Goal: Transaction & Acquisition: Book appointment/travel/reservation

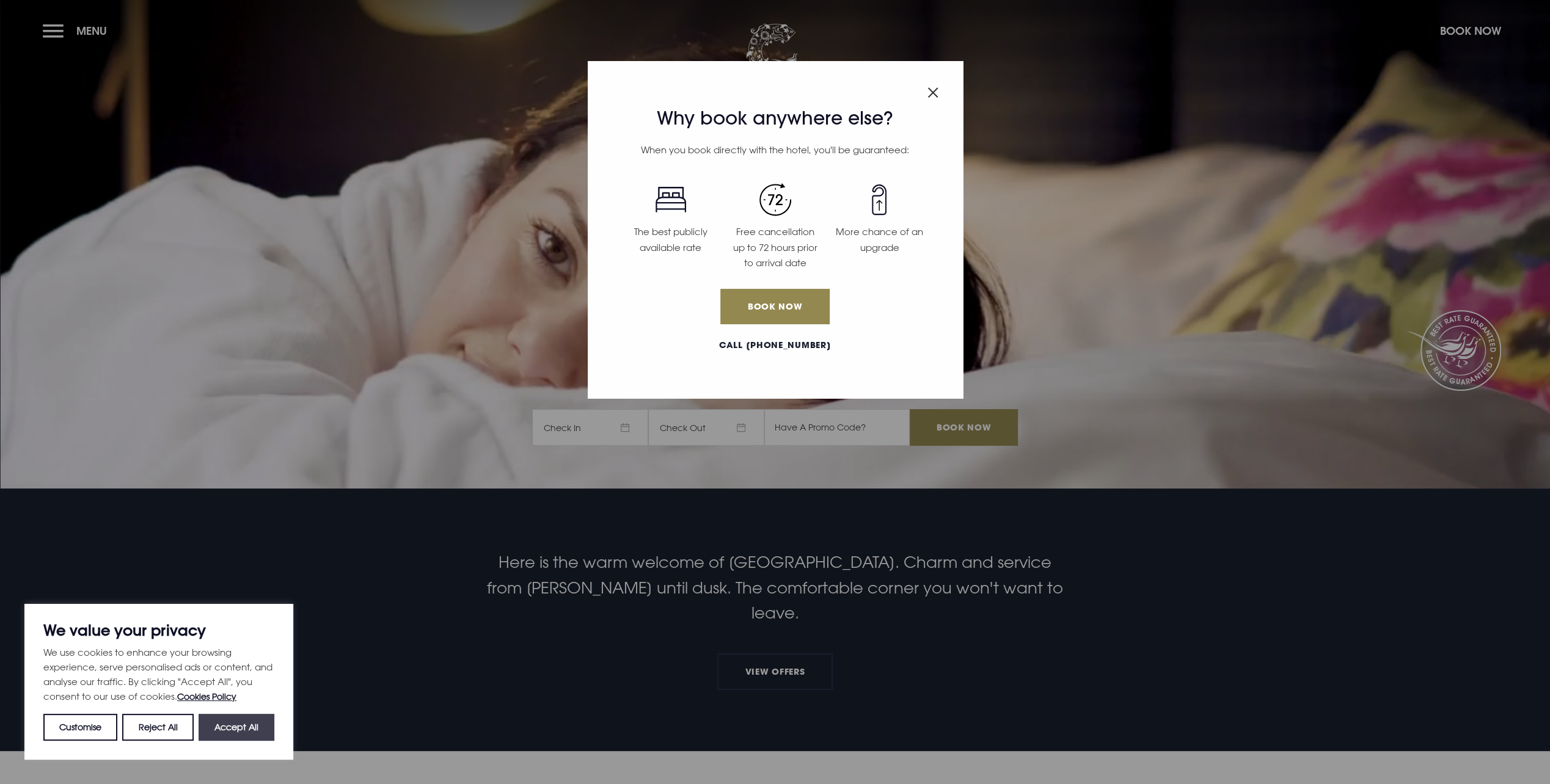
click at [240, 724] on button "Accept All" at bounding box center [236, 727] width 76 height 27
checkbox input "true"
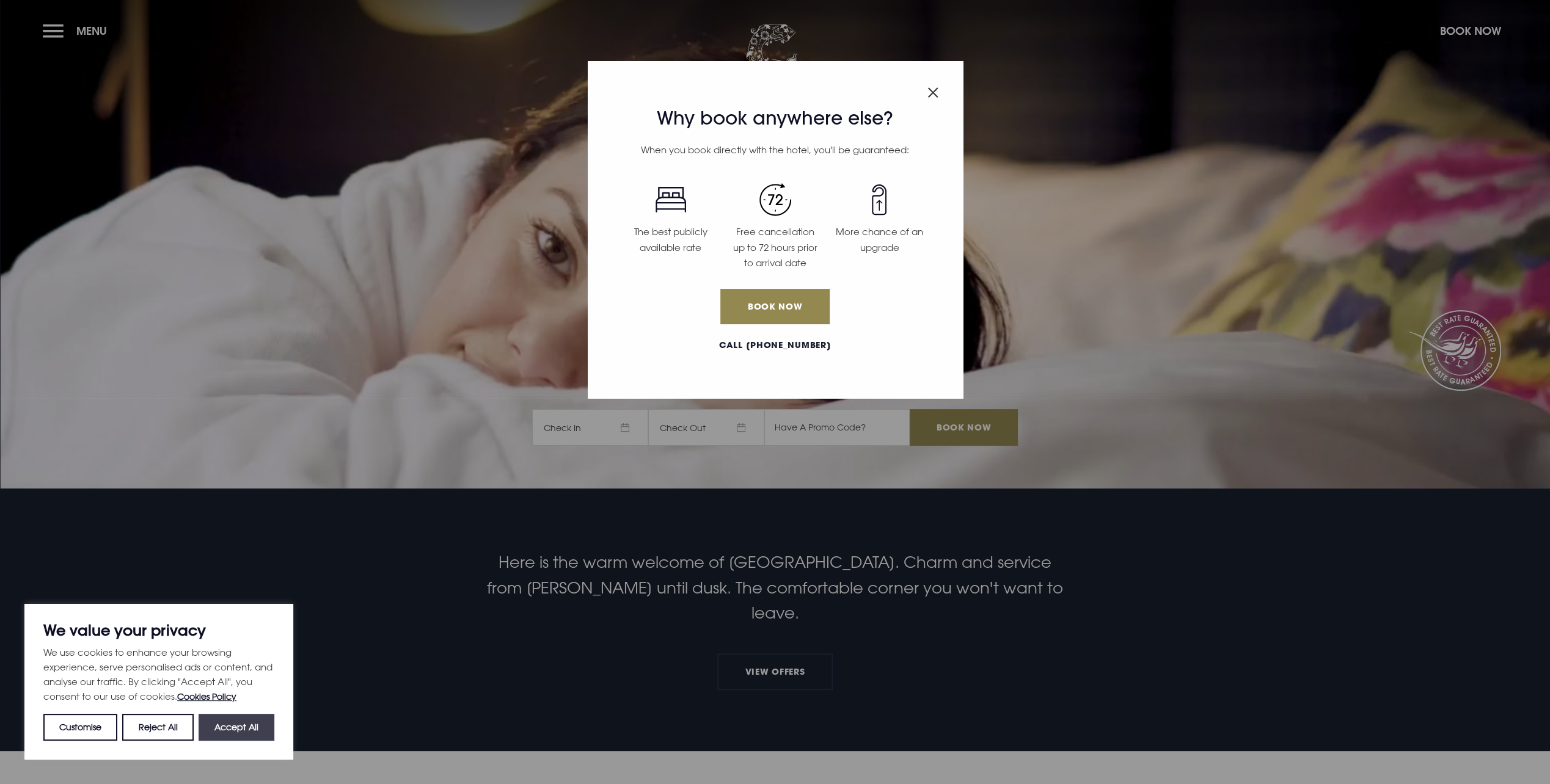
checkbox input "true"
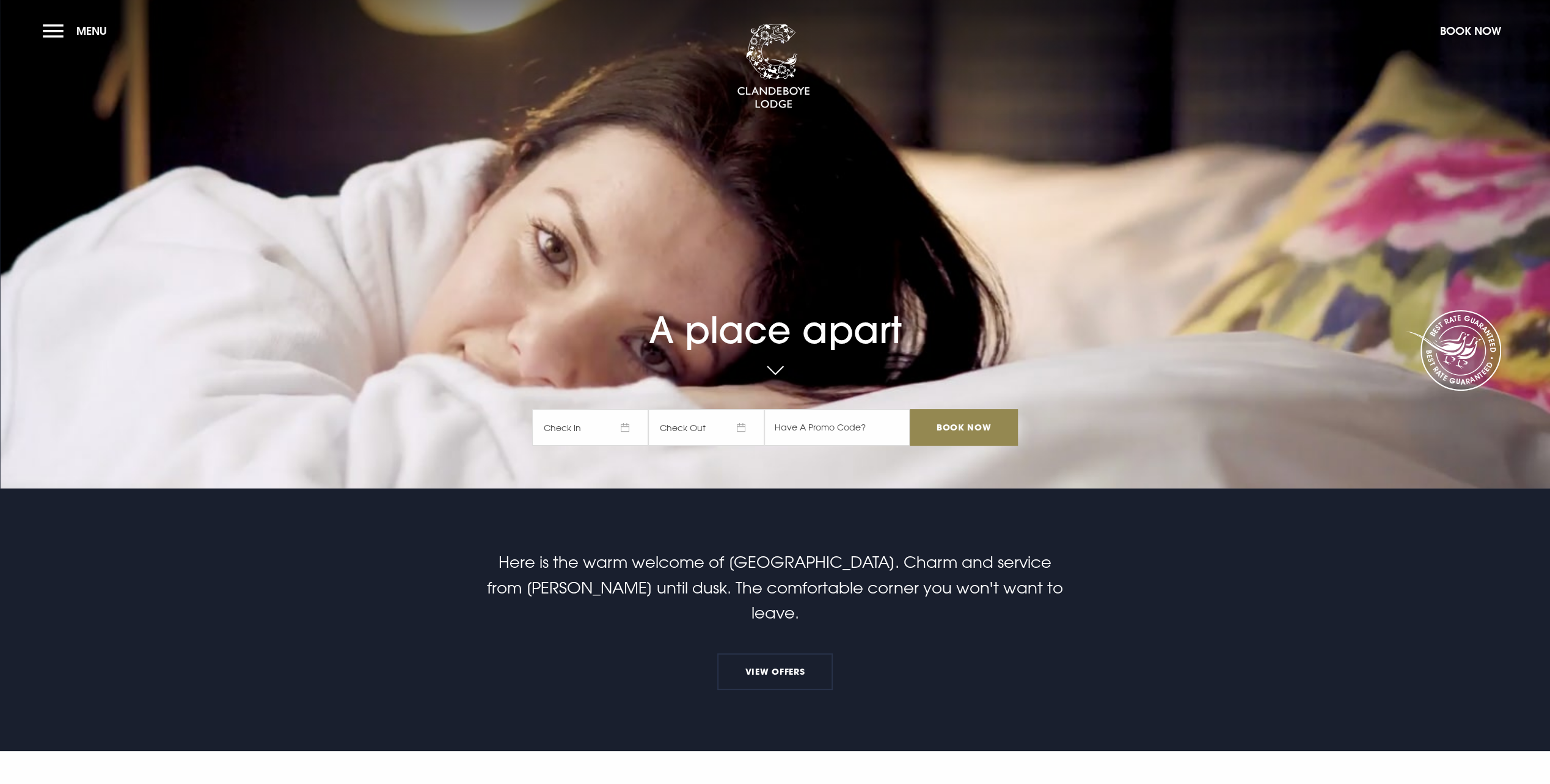
click at [577, 428] on span "Check In" at bounding box center [590, 427] width 116 height 37
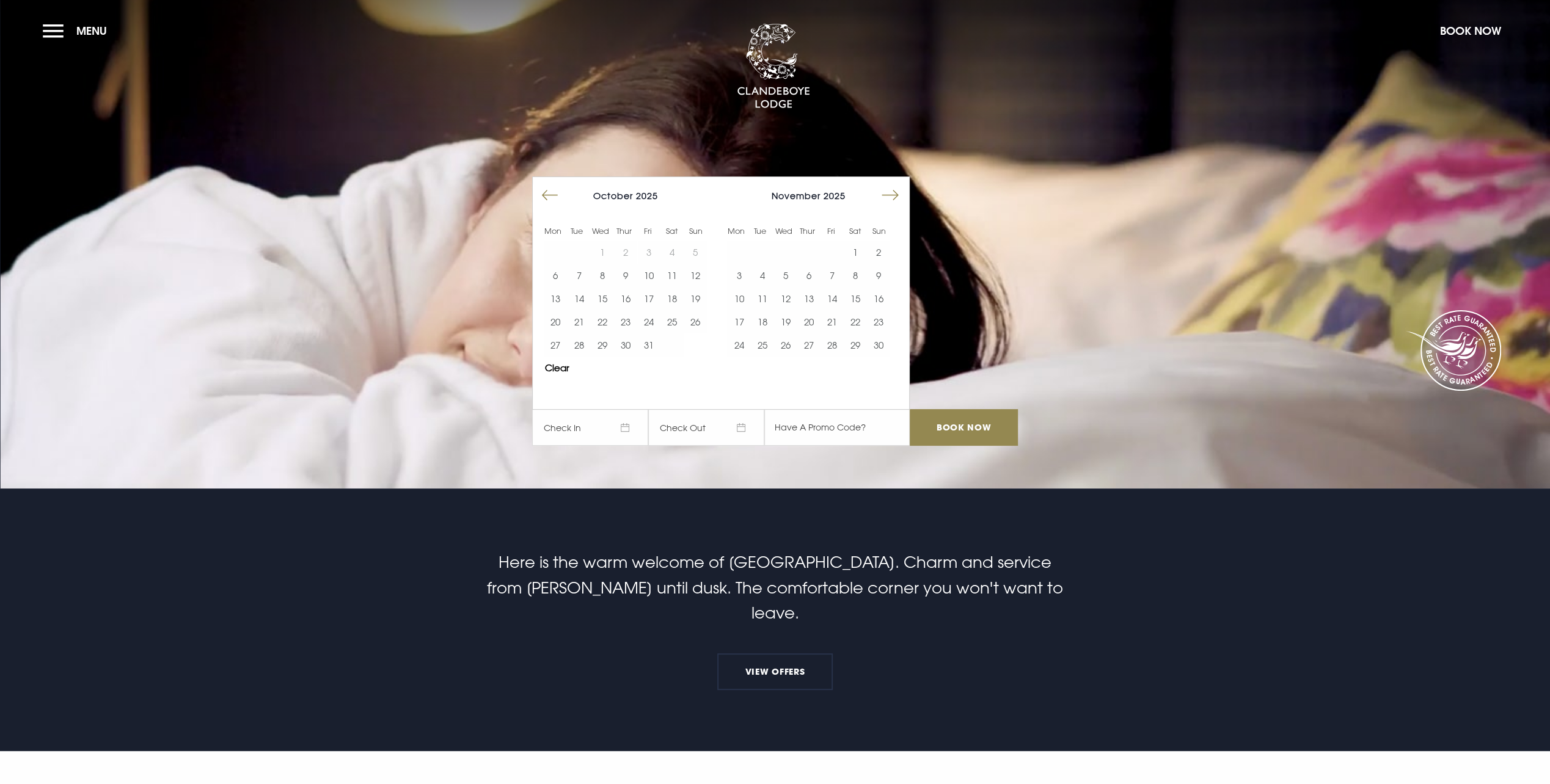
click at [900, 193] on button "Move forward to switch to the next month." at bounding box center [890, 196] width 24 height 24
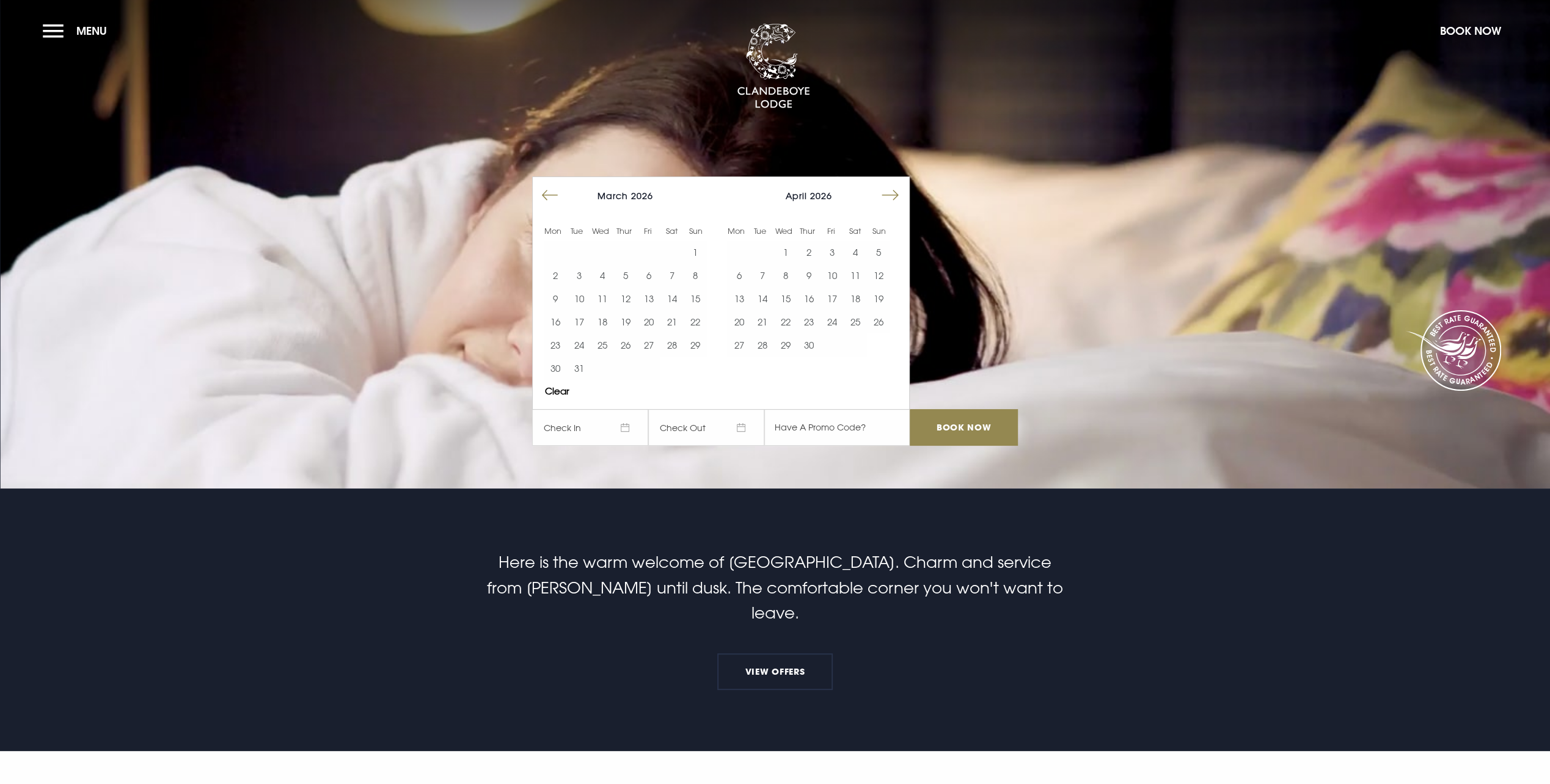
click at [900, 193] on button "Move forward to switch to the next month." at bounding box center [890, 196] width 24 height 24
click at [745, 274] on button "3" at bounding box center [738, 275] width 24 height 24
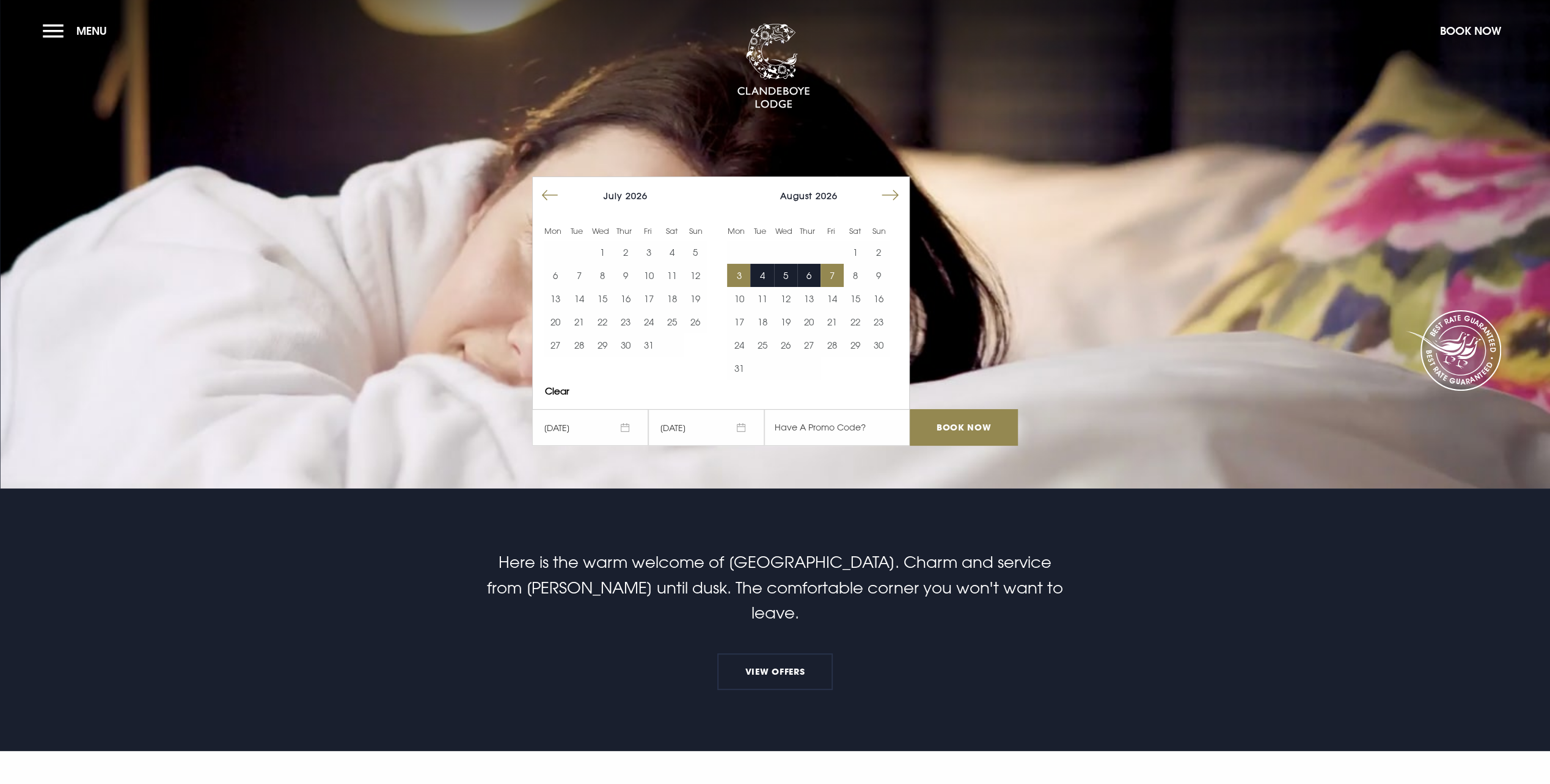
click at [833, 270] on button "7" at bounding box center [831, 275] width 24 height 24
click at [841, 269] on button "7" at bounding box center [831, 275] width 24 height 24
click at [984, 432] on input "Book Now" at bounding box center [963, 427] width 107 height 37
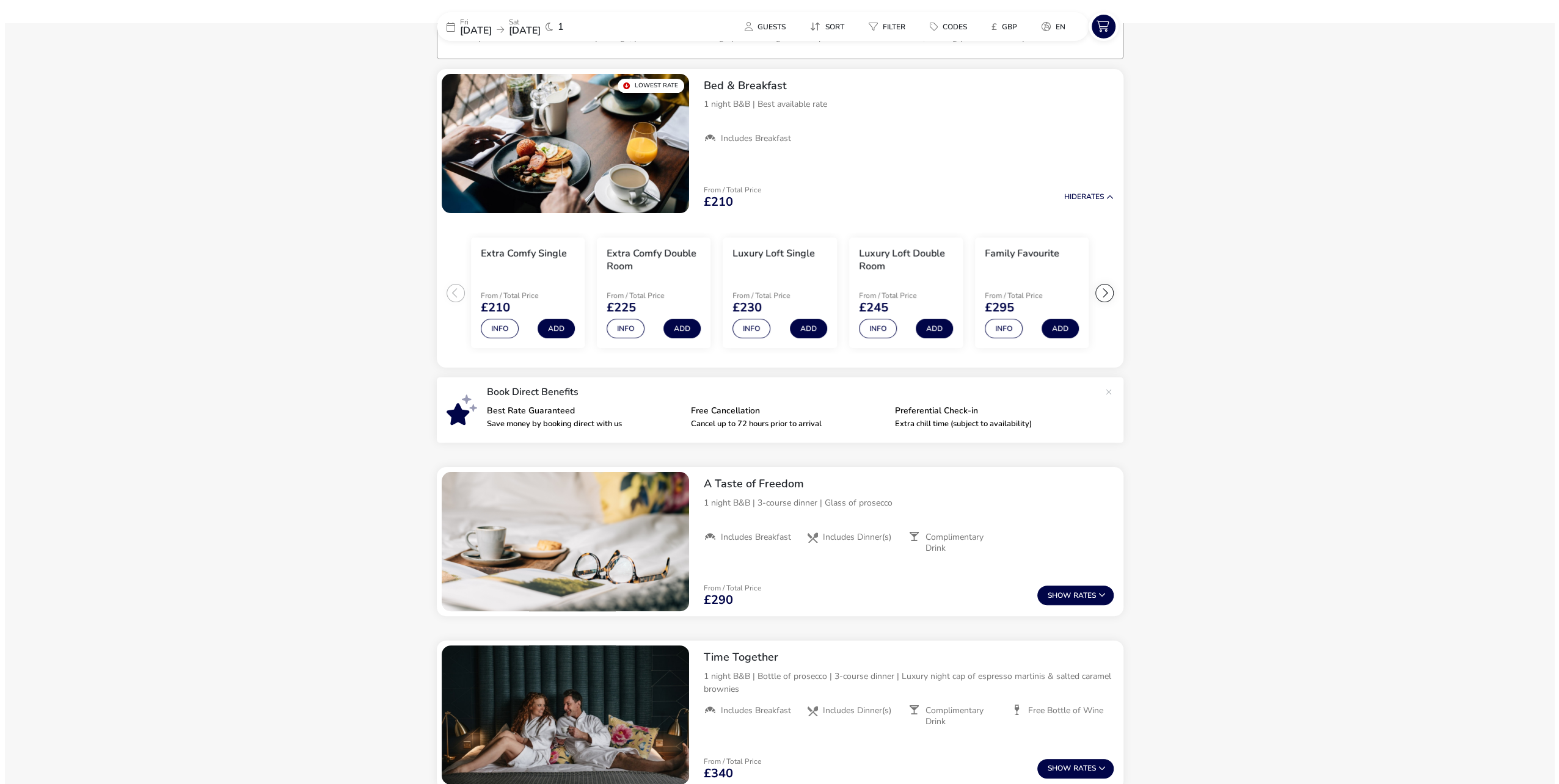
scroll to position [99, 0]
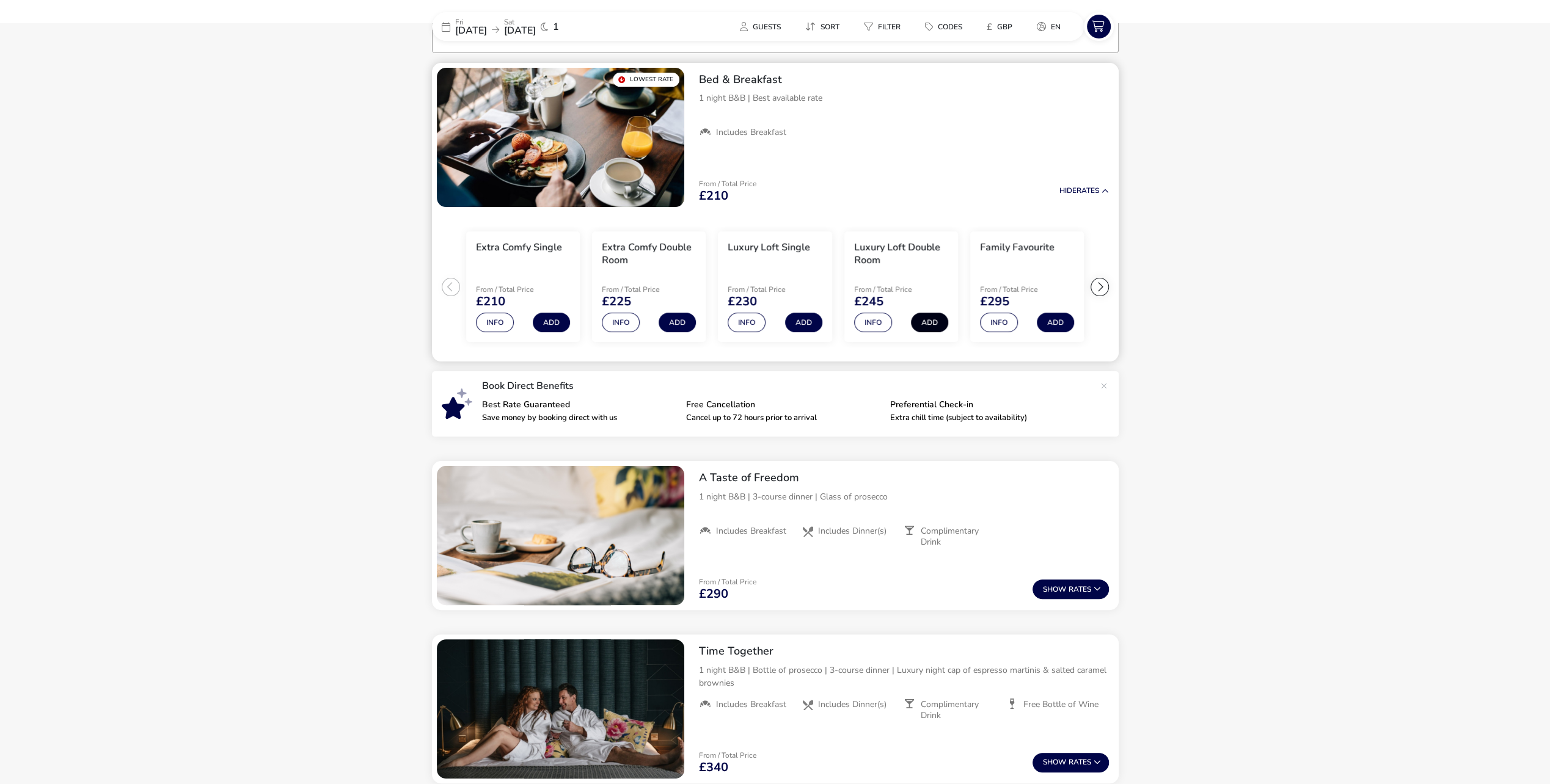
click at [923, 321] on button "Add" at bounding box center [930, 322] width 38 height 20
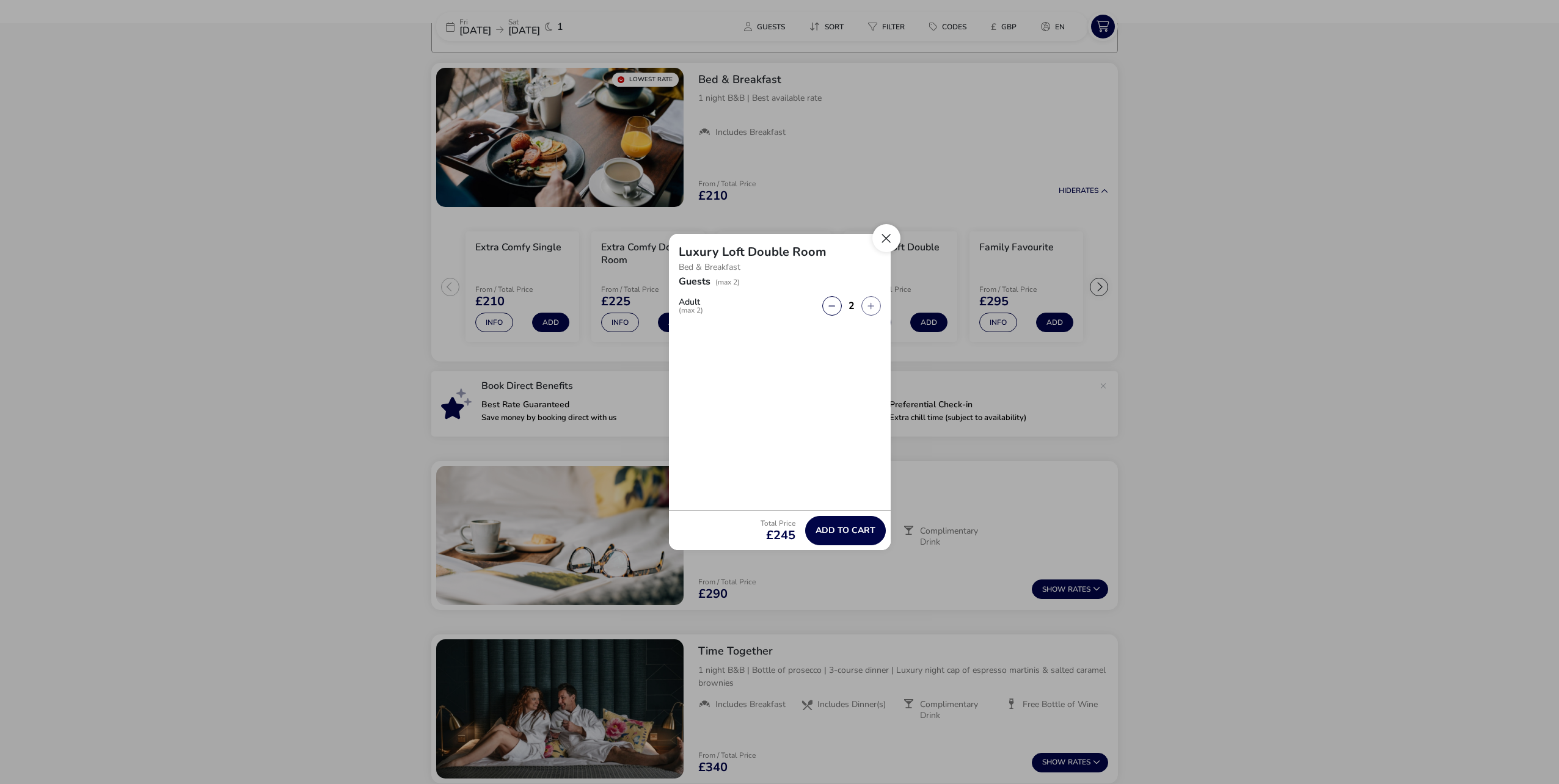
click at [885, 241] on button "Close" at bounding box center [887, 238] width 28 height 28
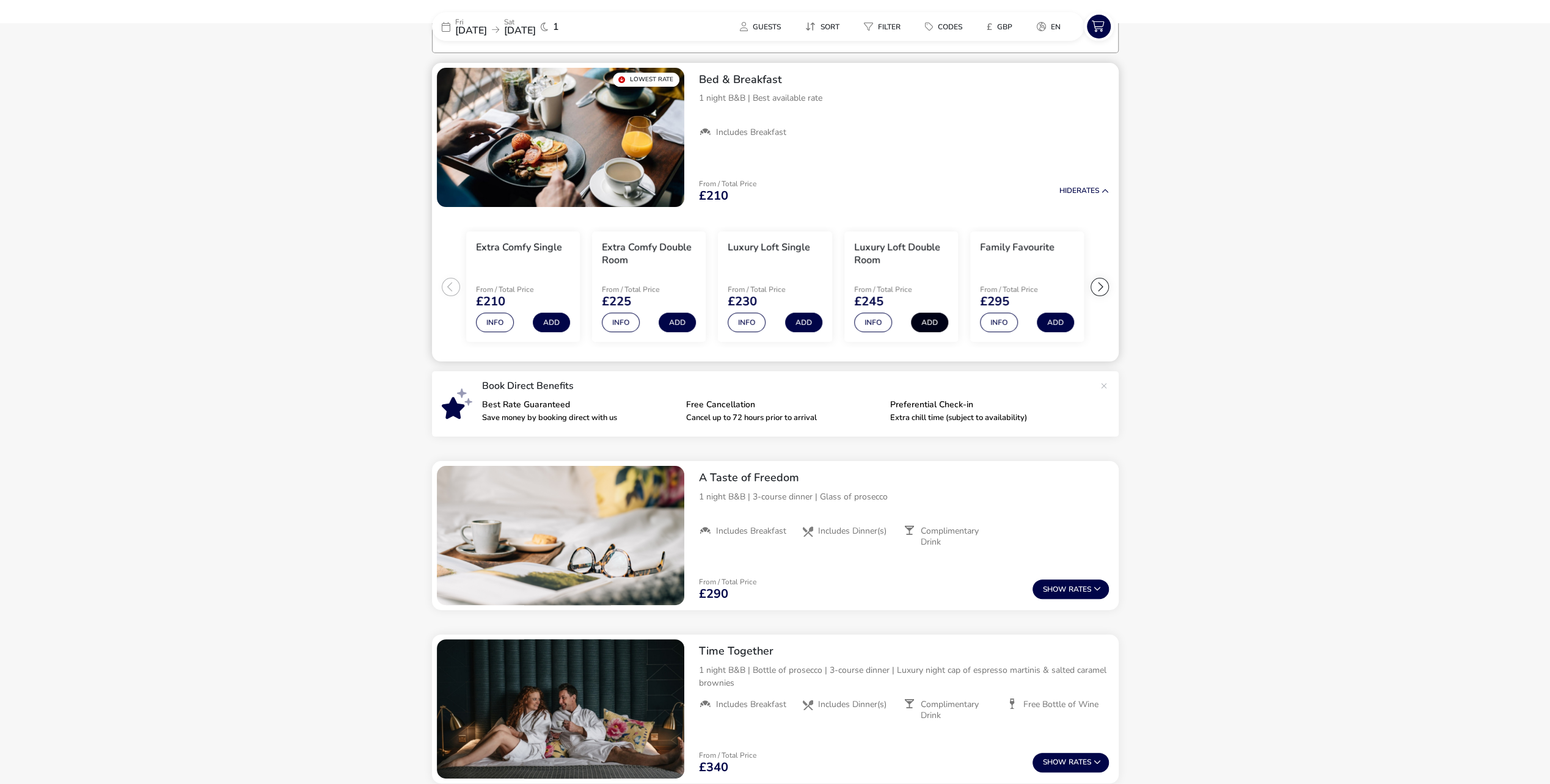
click at [930, 318] on button "Add" at bounding box center [930, 322] width 38 height 20
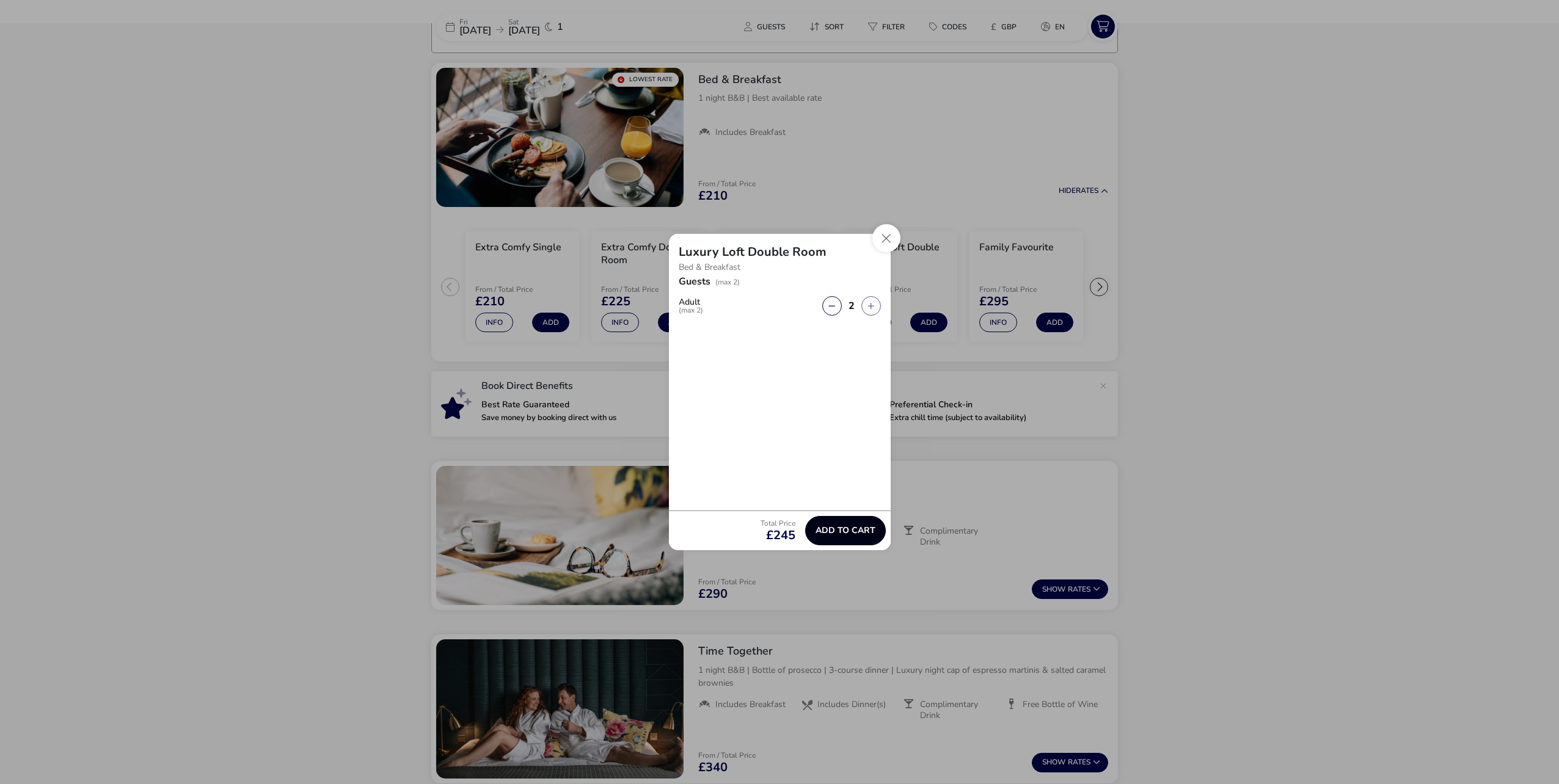
click at [837, 530] on span "Add to cart" at bounding box center [845, 530] width 60 height 9
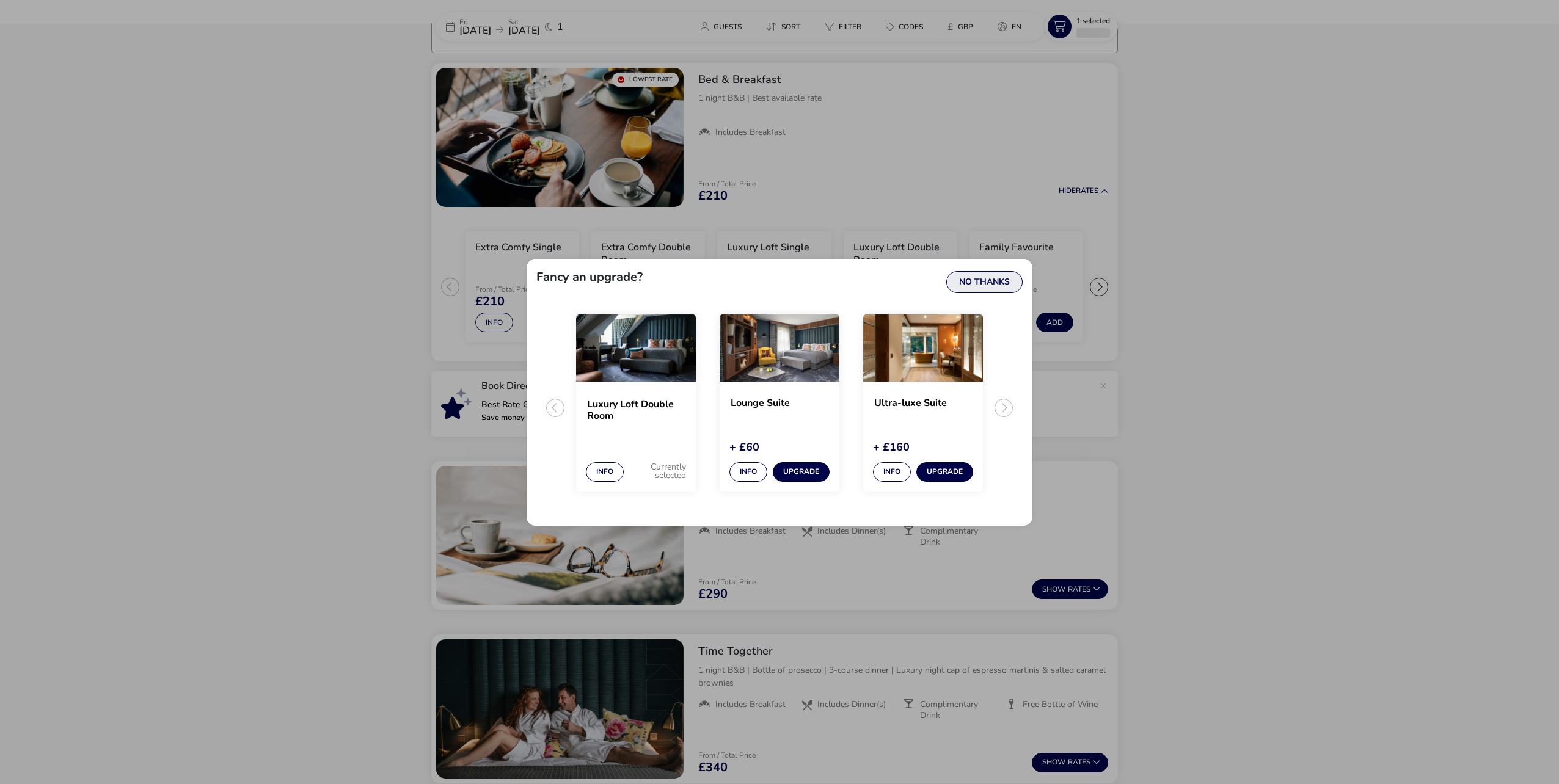
click at [991, 277] on button "No Thanks" at bounding box center [984, 281] width 76 height 22
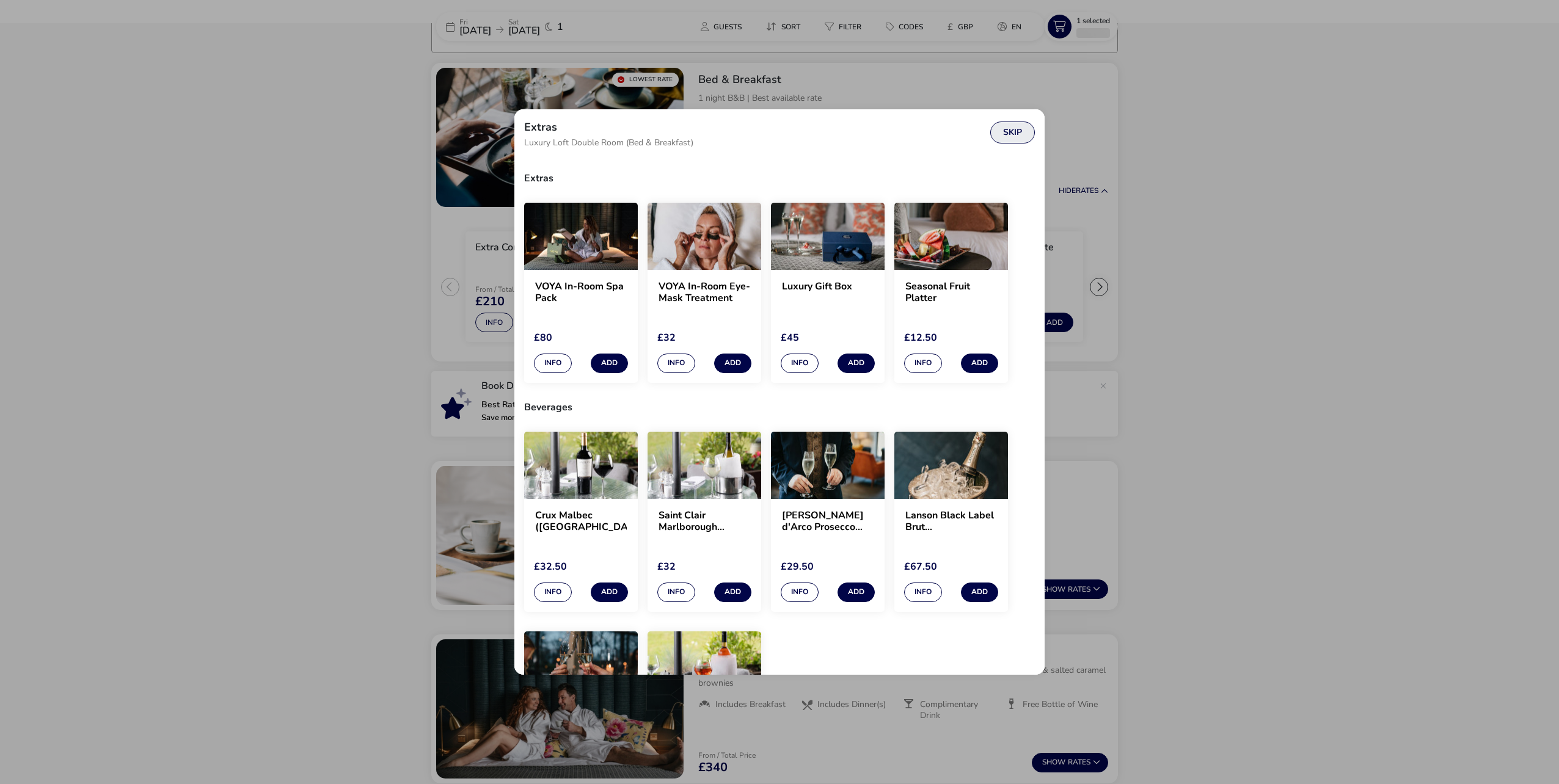
click at [1016, 132] on button "Skip" at bounding box center [1012, 132] width 44 height 22
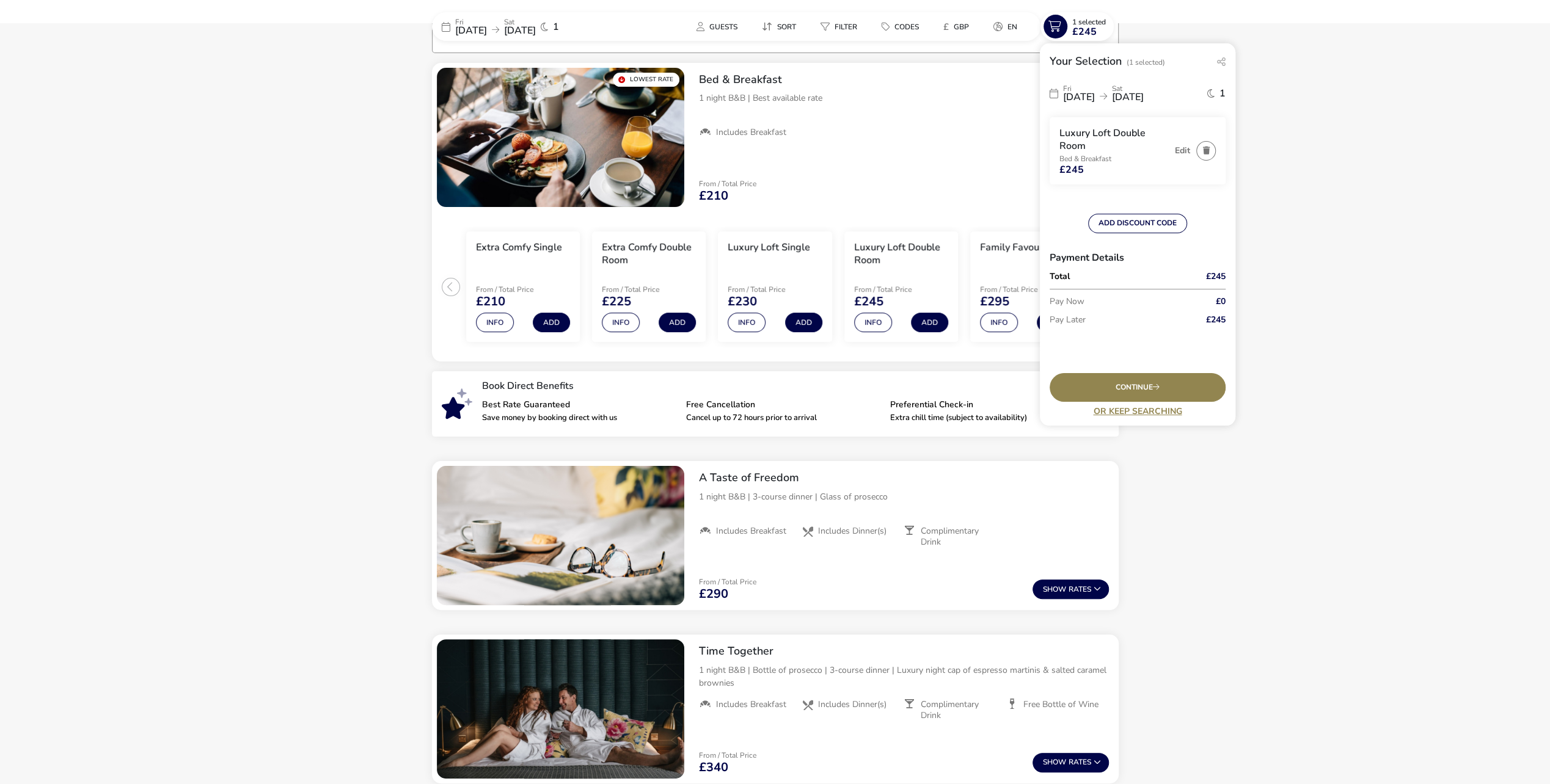
click at [1055, 91] on icon at bounding box center [1053, 93] width 8 height 9
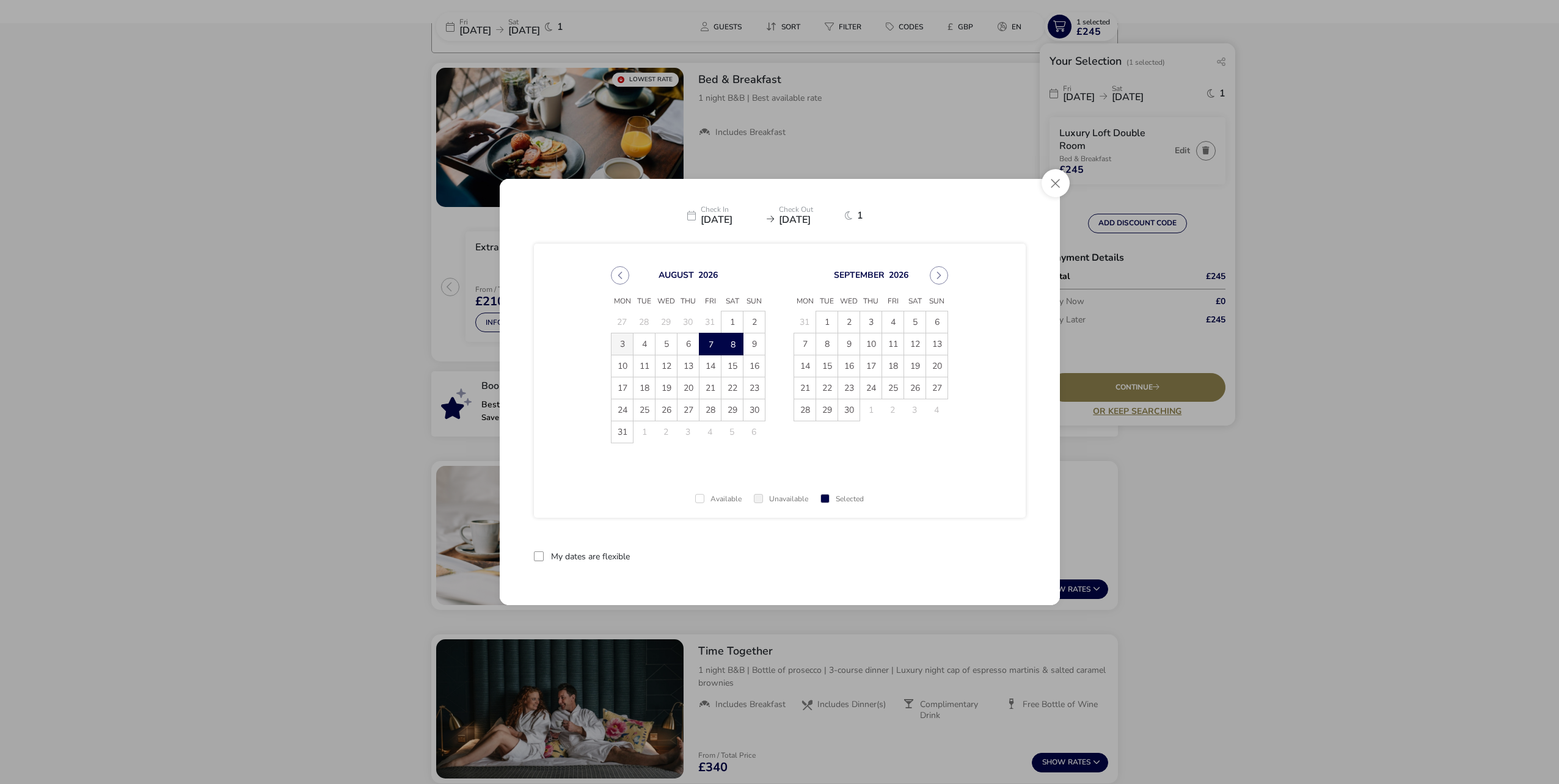
click at [621, 339] on span "3" at bounding box center [622, 344] width 22 height 22
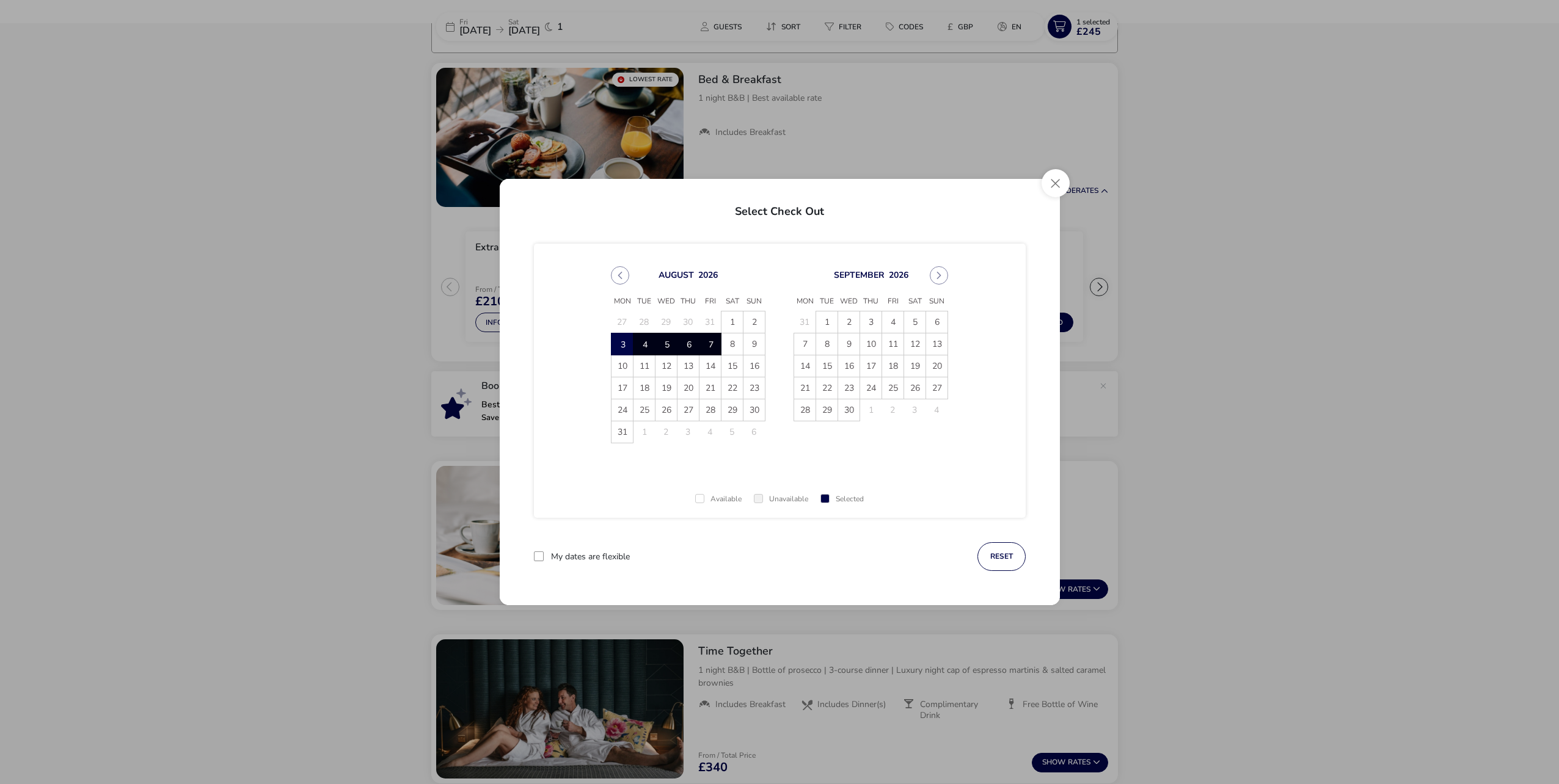
click at [710, 342] on span "7" at bounding box center [710, 344] width 22 height 22
drag, startPoint x: 975, startPoint y: 552, endPoint x: 958, endPoint y: 554, distance: 17.1
click at [972, 552] on button "Apply Dates" at bounding box center [987, 557] width 74 height 29
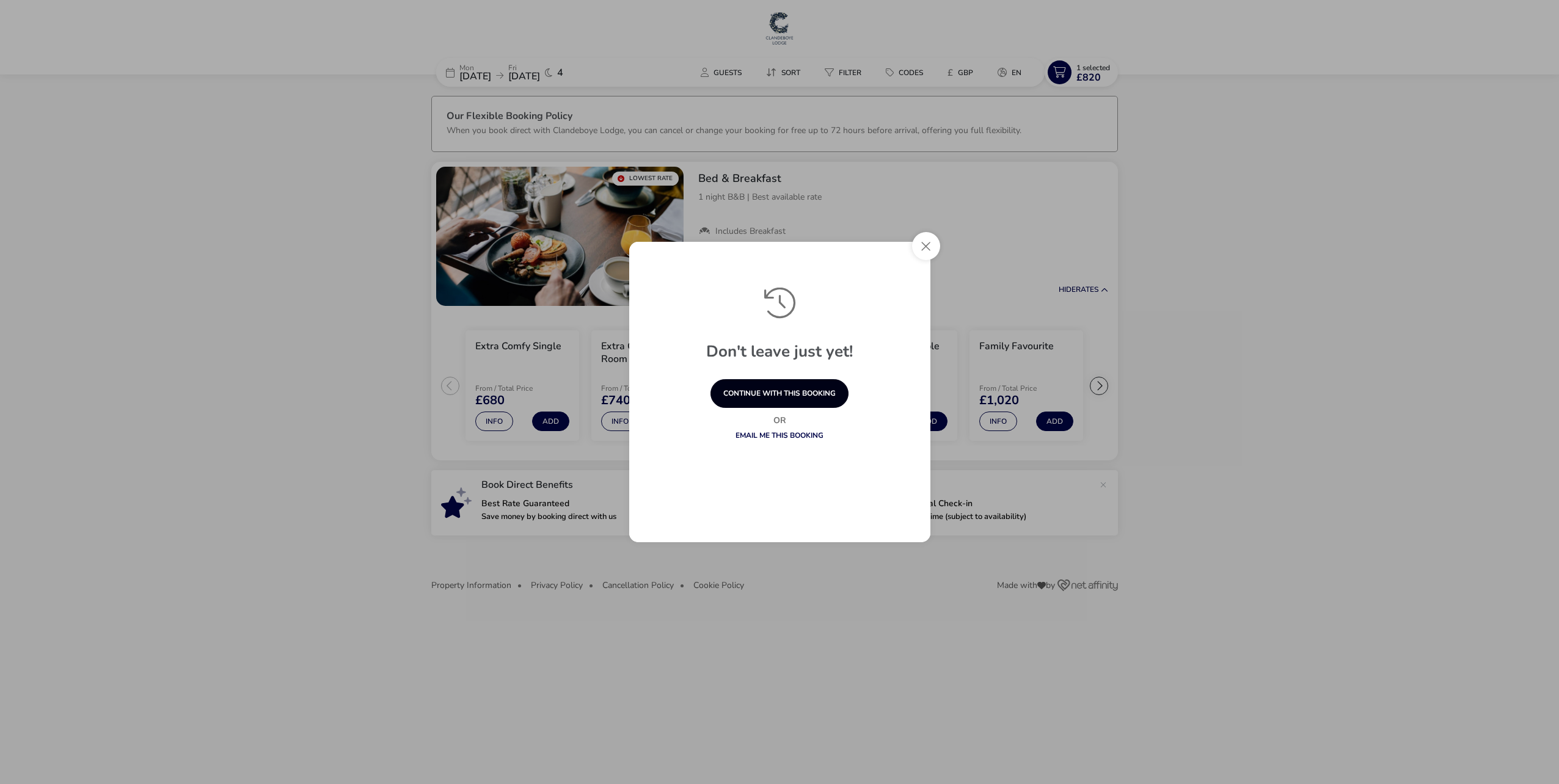
click at [781, 400] on button "continue with this booking" at bounding box center [779, 393] width 138 height 29
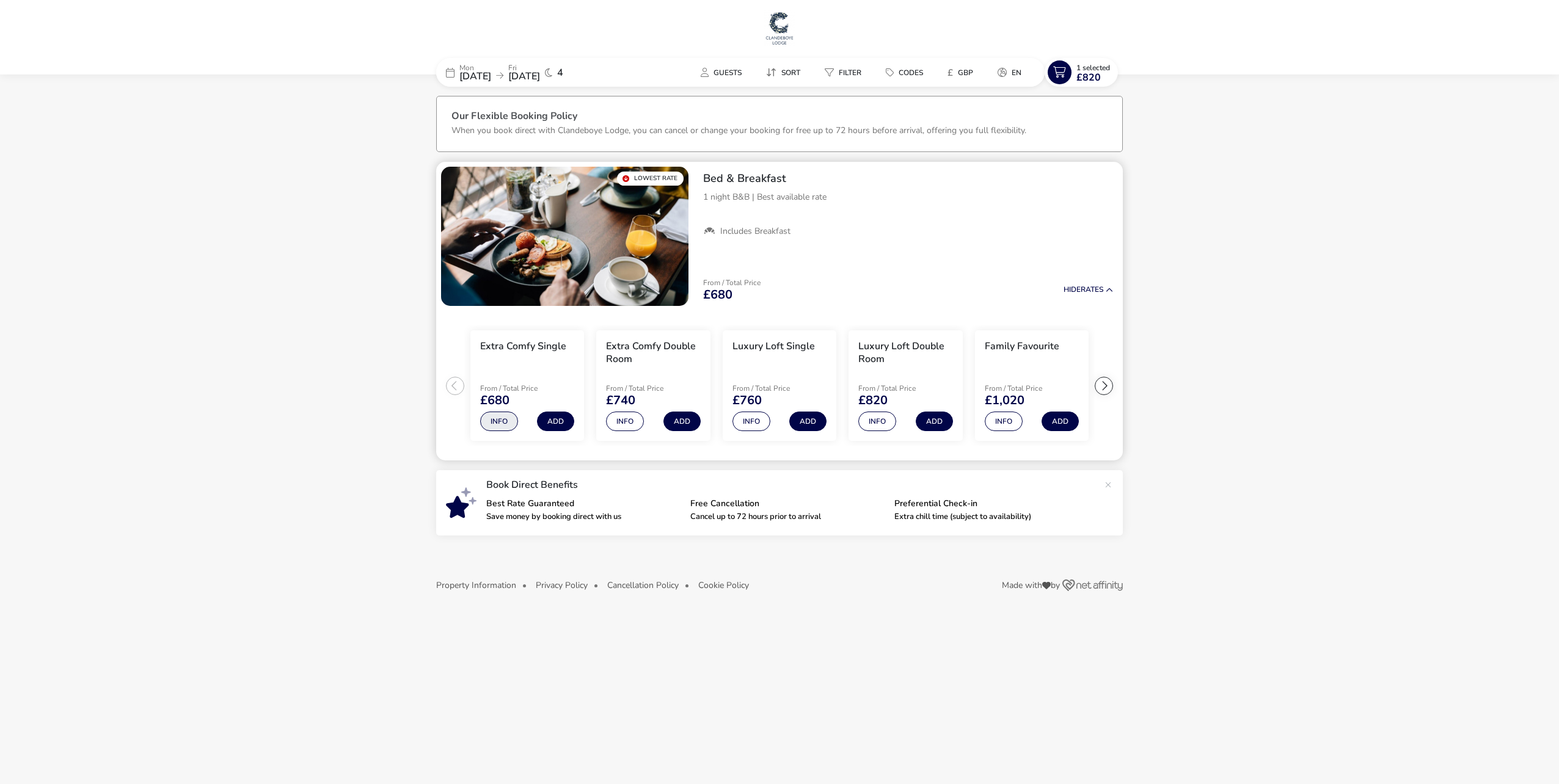
click at [491, 417] on button "Info" at bounding box center [499, 421] width 38 height 20
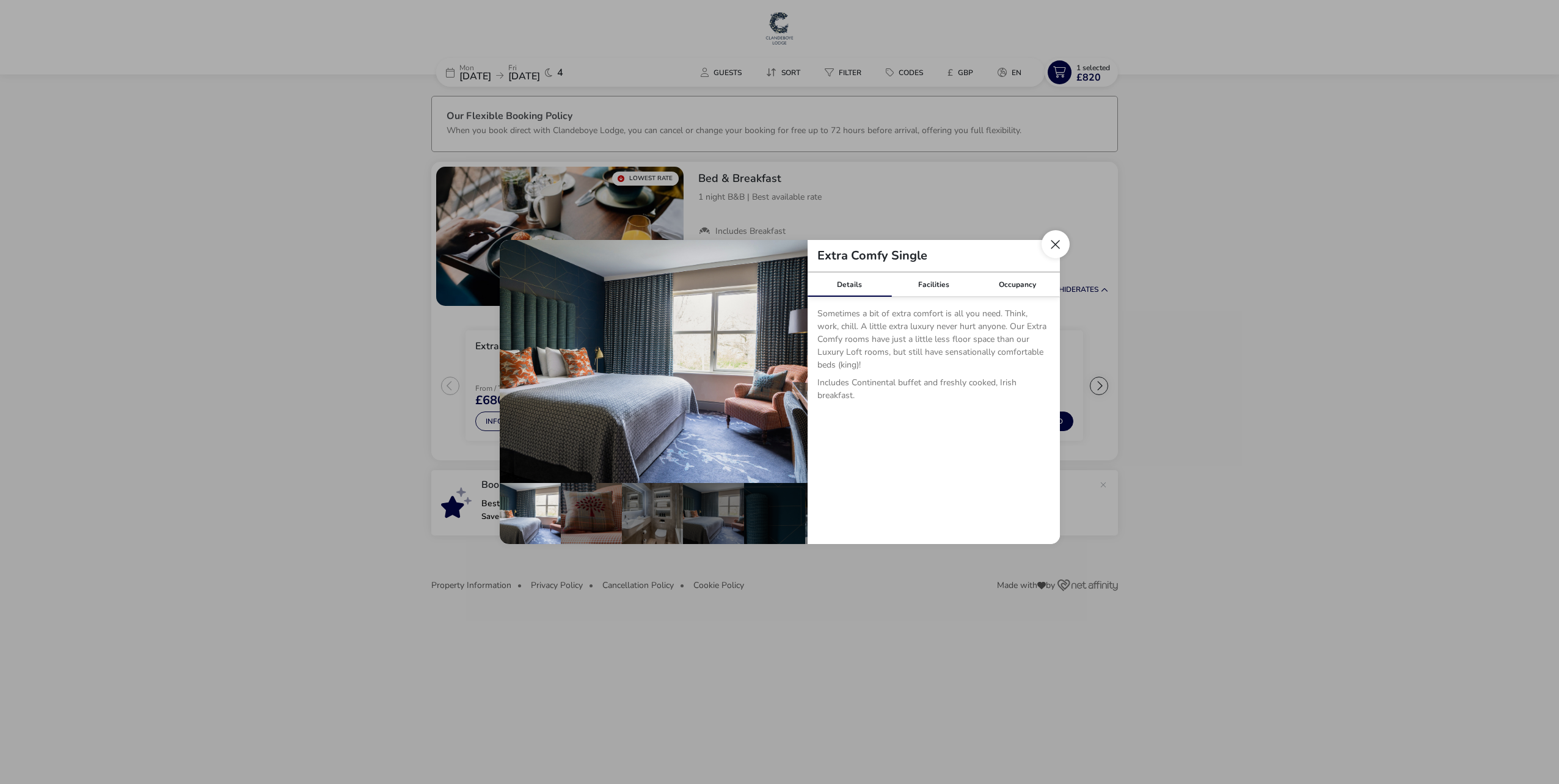
click at [1059, 242] on button "Close dialog" at bounding box center [1056, 244] width 28 height 28
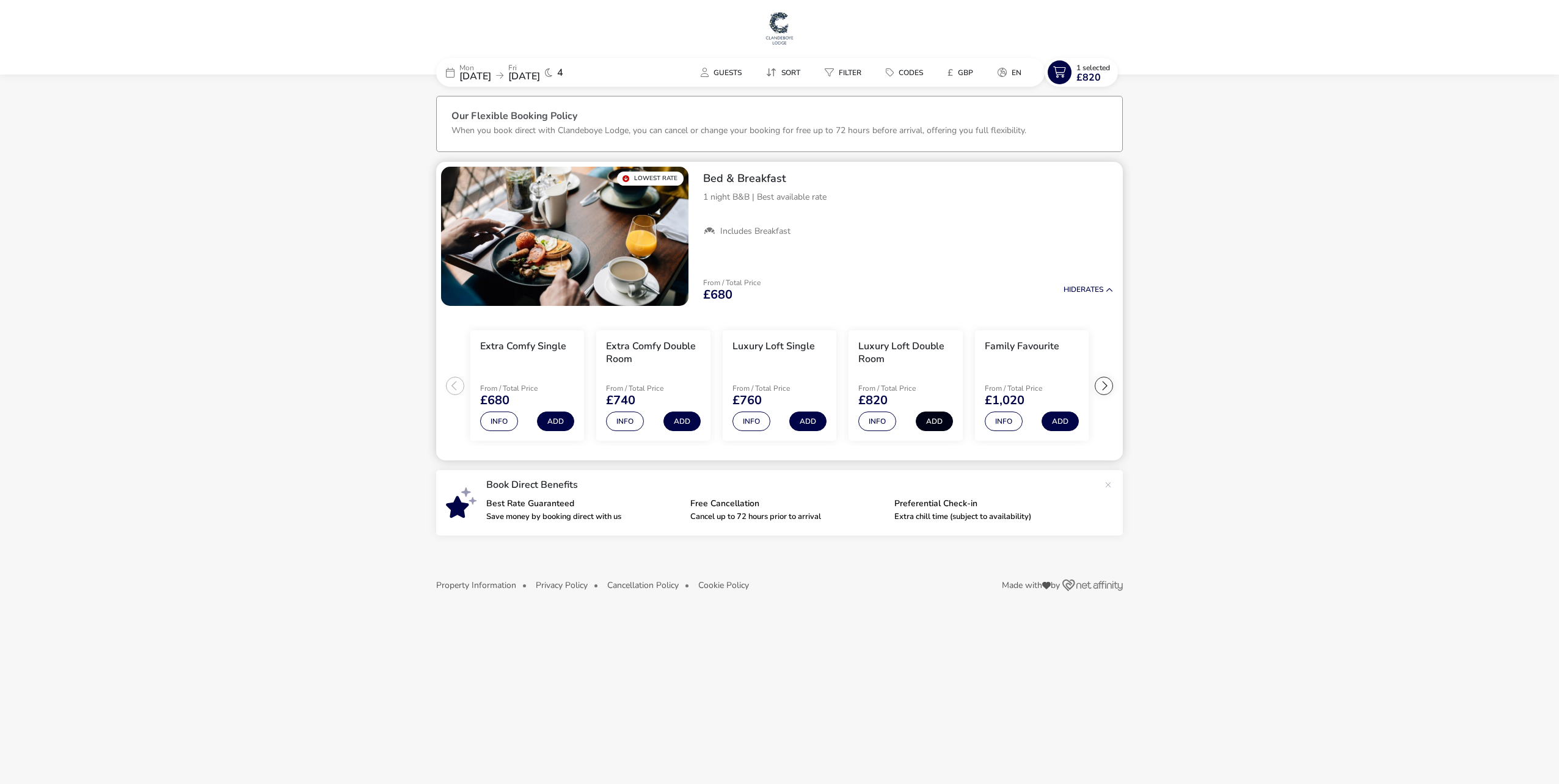
click at [936, 419] on button "Add" at bounding box center [935, 421] width 38 height 20
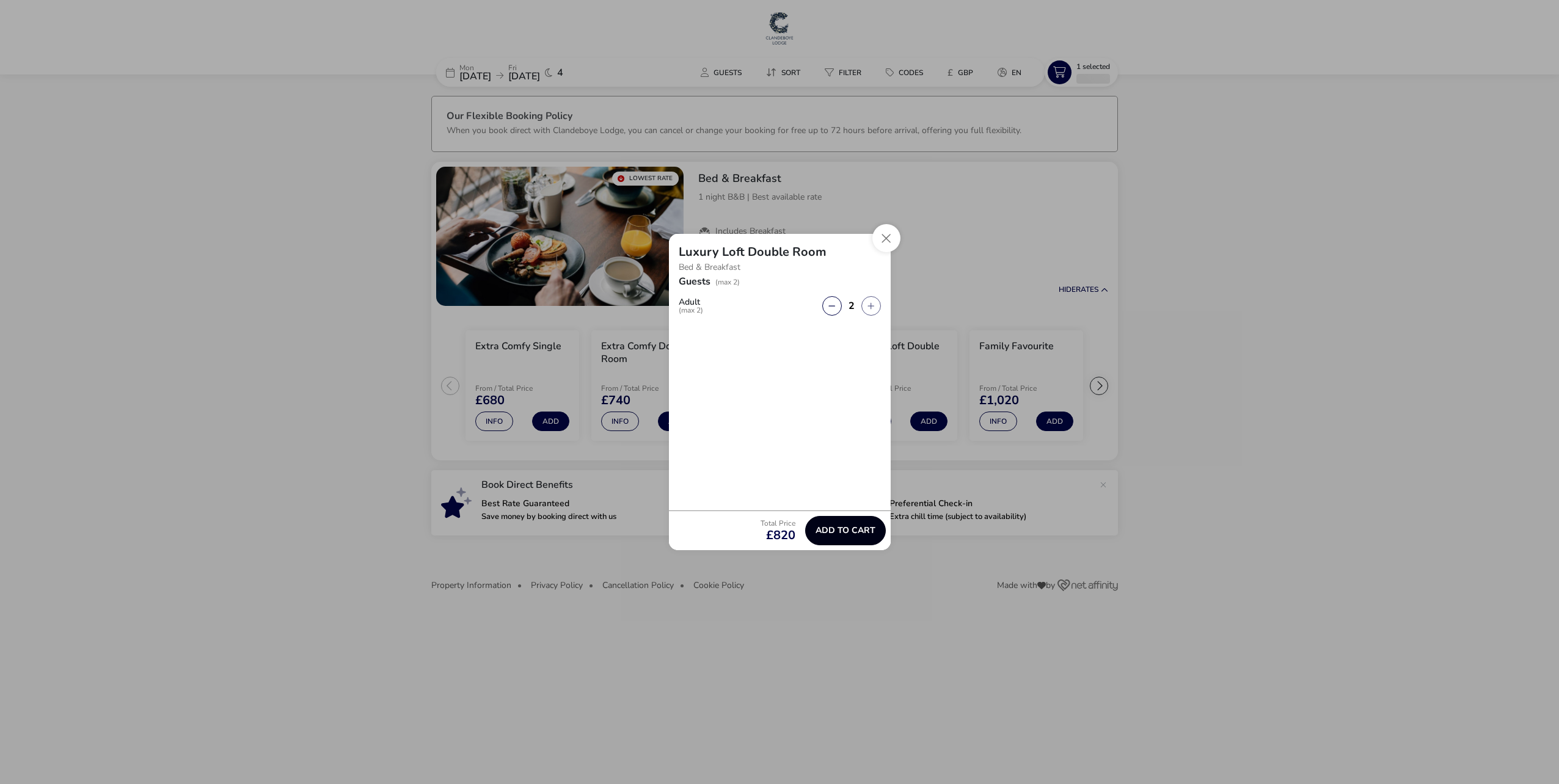
click at [850, 529] on span "Add to cart" at bounding box center [845, 530] width 60 height 9
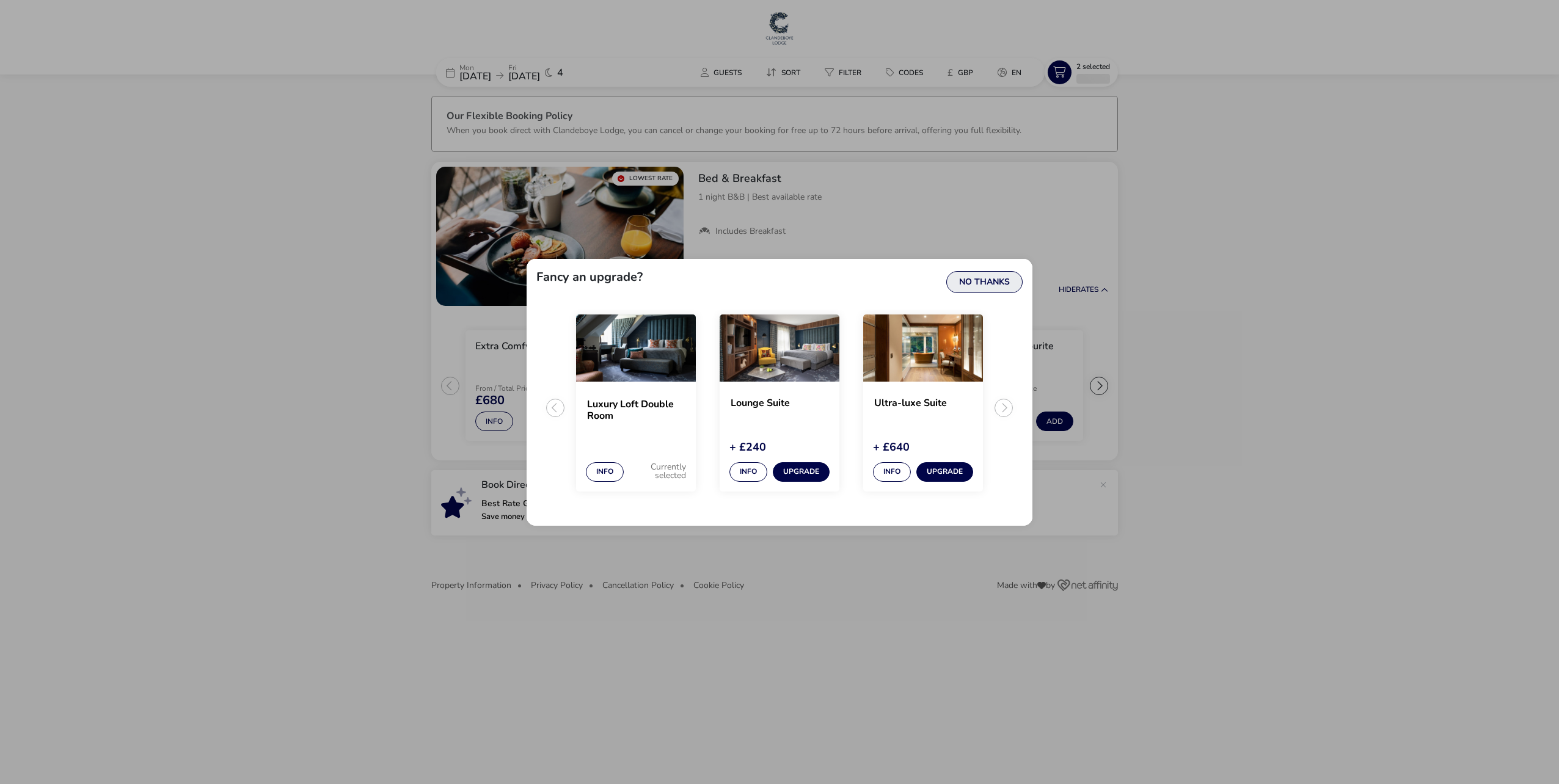
click at [996, 274] on button "No Thanks" at bounding box center [984, 281] width 76 height 22
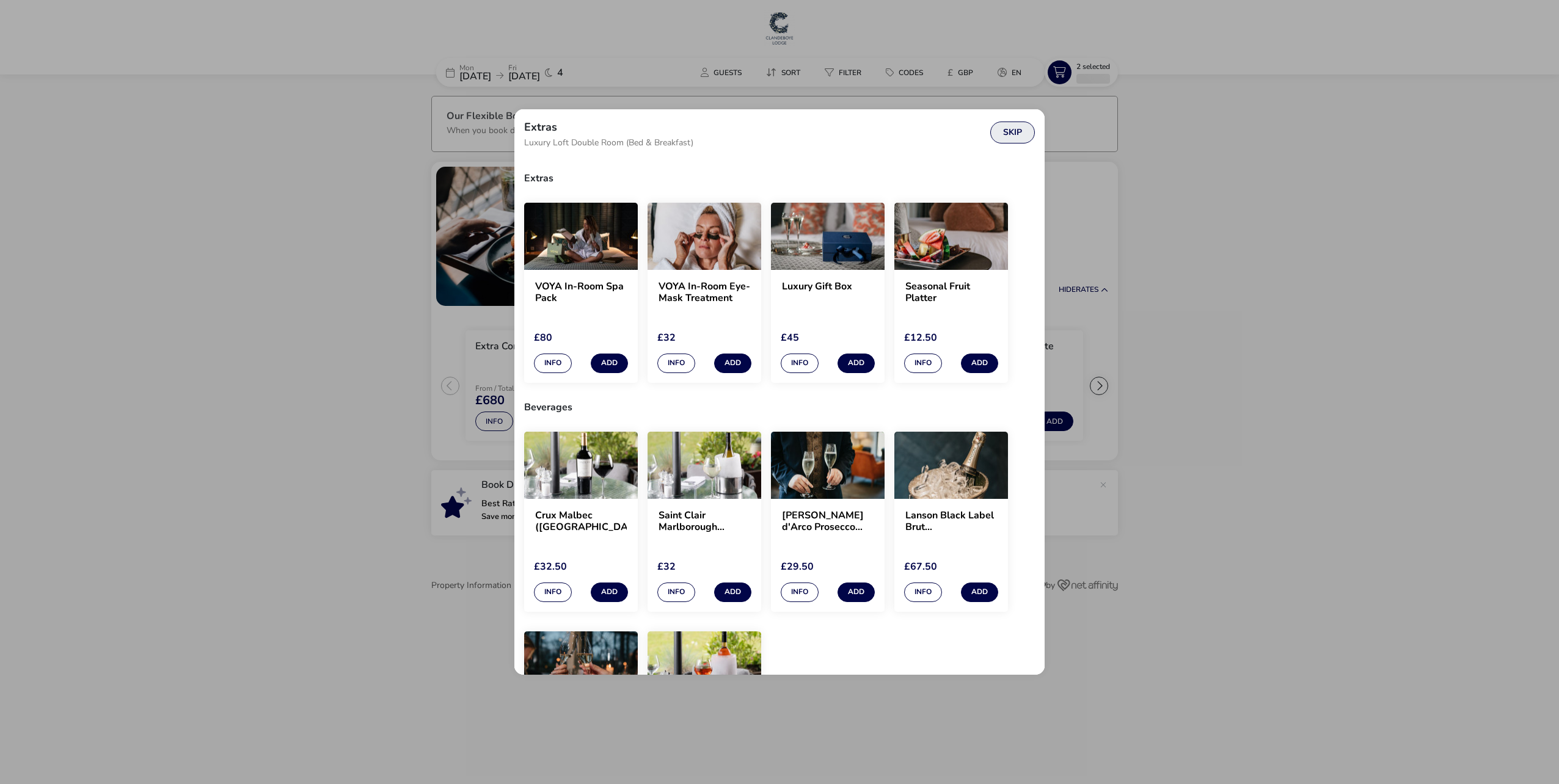
click at [1011, 132] on button "Skip" at bounding box center [1012, 132] width 44 height 22
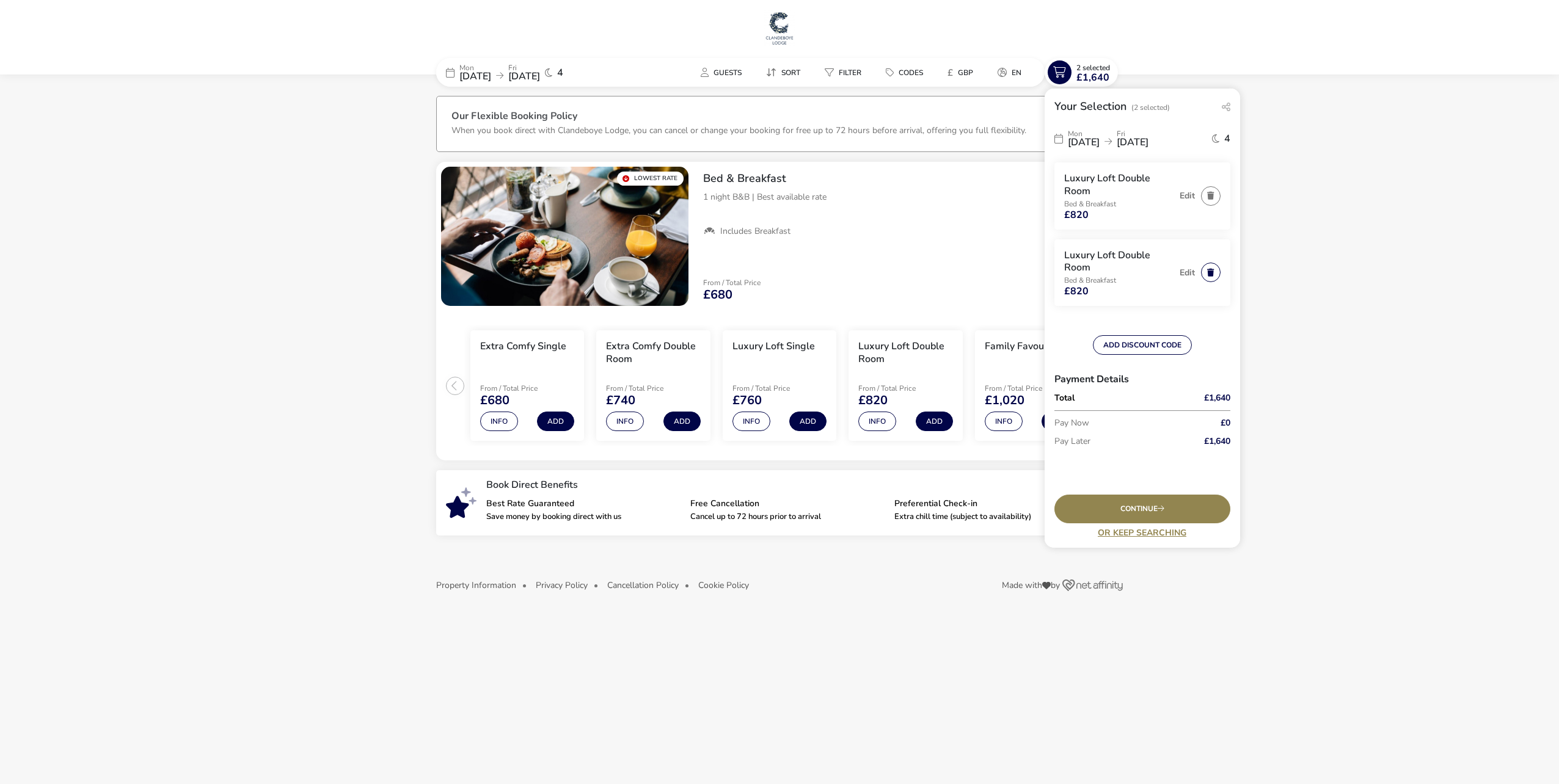
click at [1209, 272] on button "button" at bounding box center [1210, 272] width 20 height 20
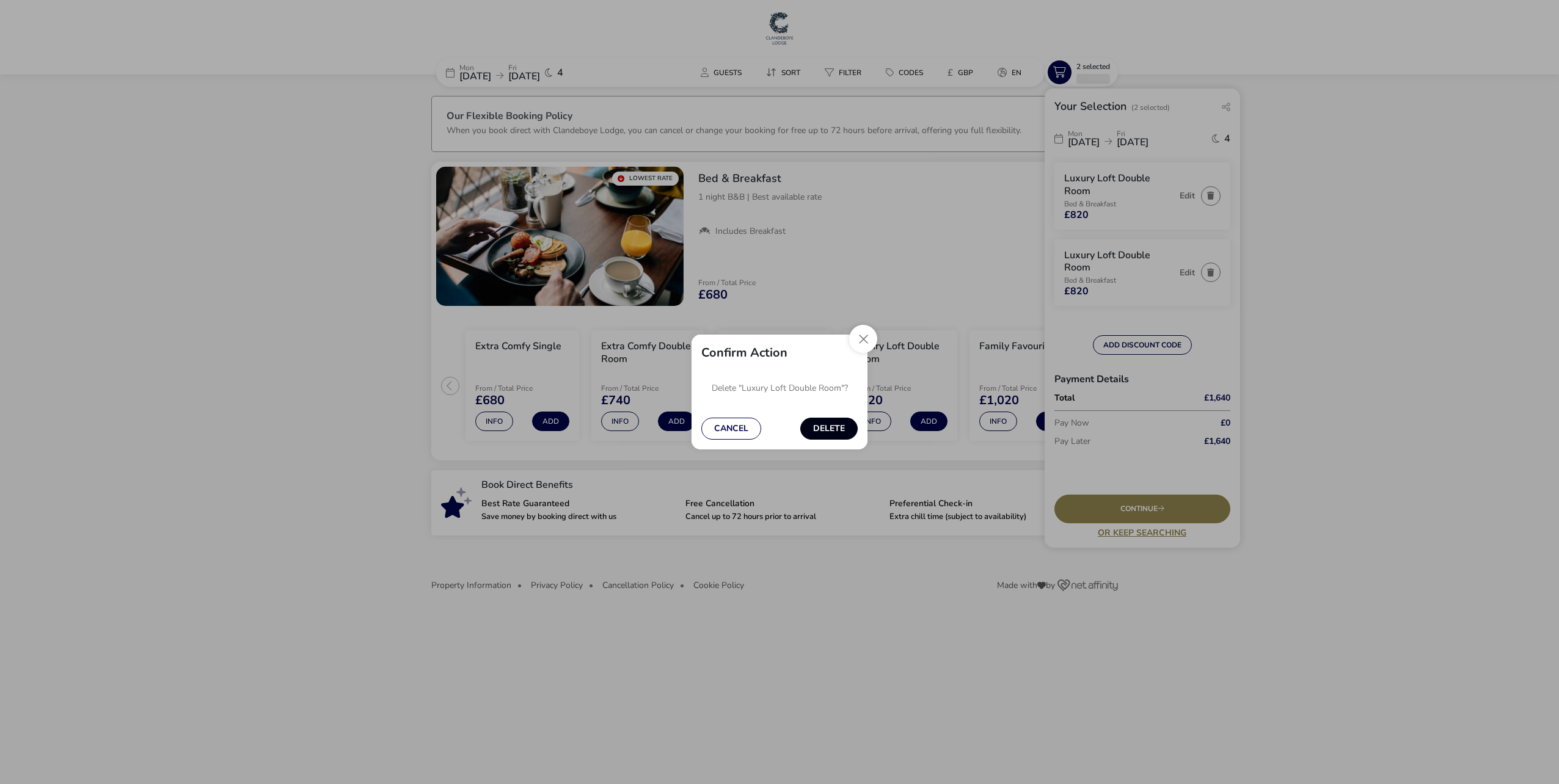
click at [823, 428] on button "Delete" at bounding box center [828, 428] width 57 height 22
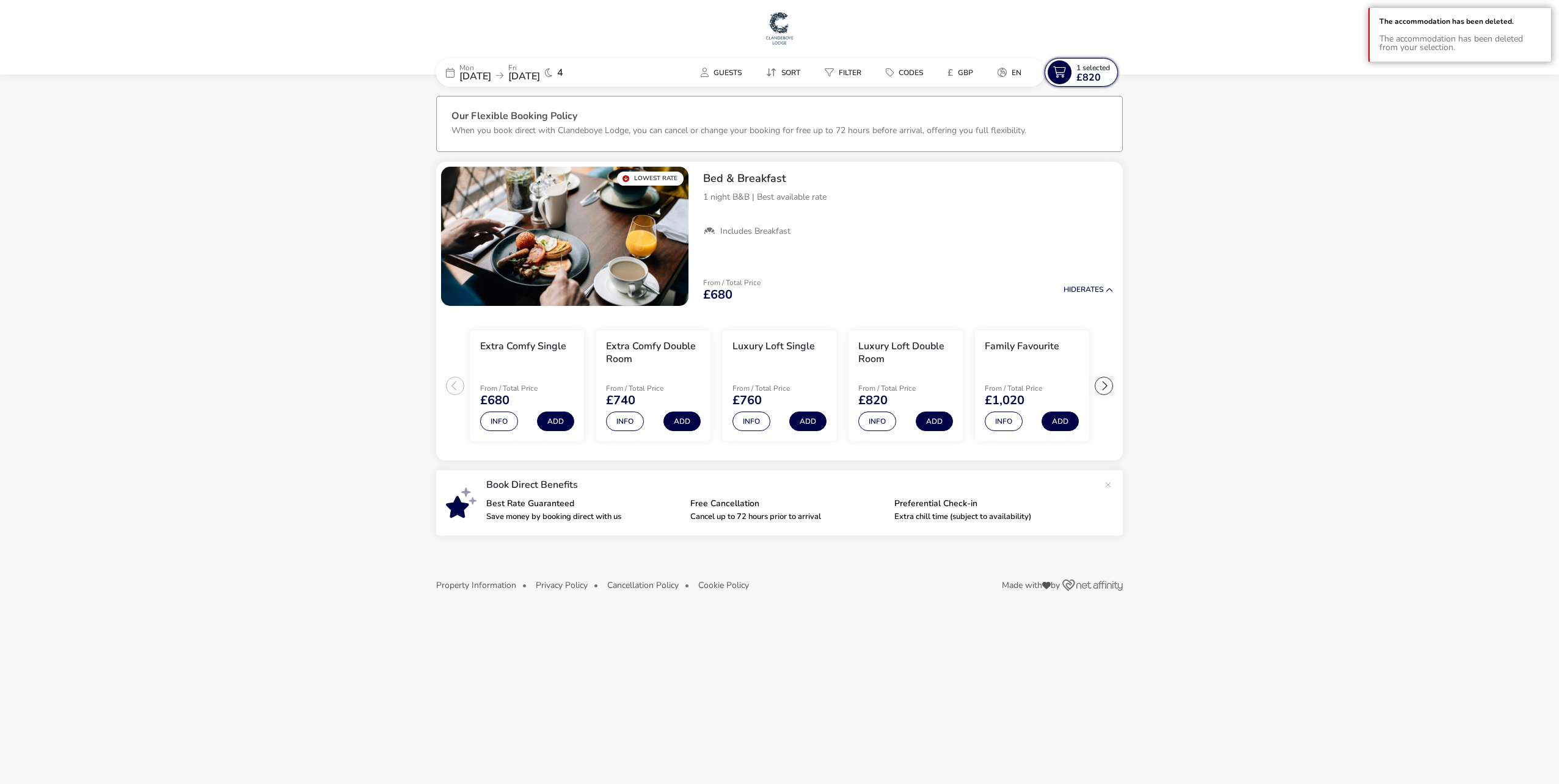
click at [1087, 73] on span "£820" at bounding box center [1089, 77] width 24 height 9
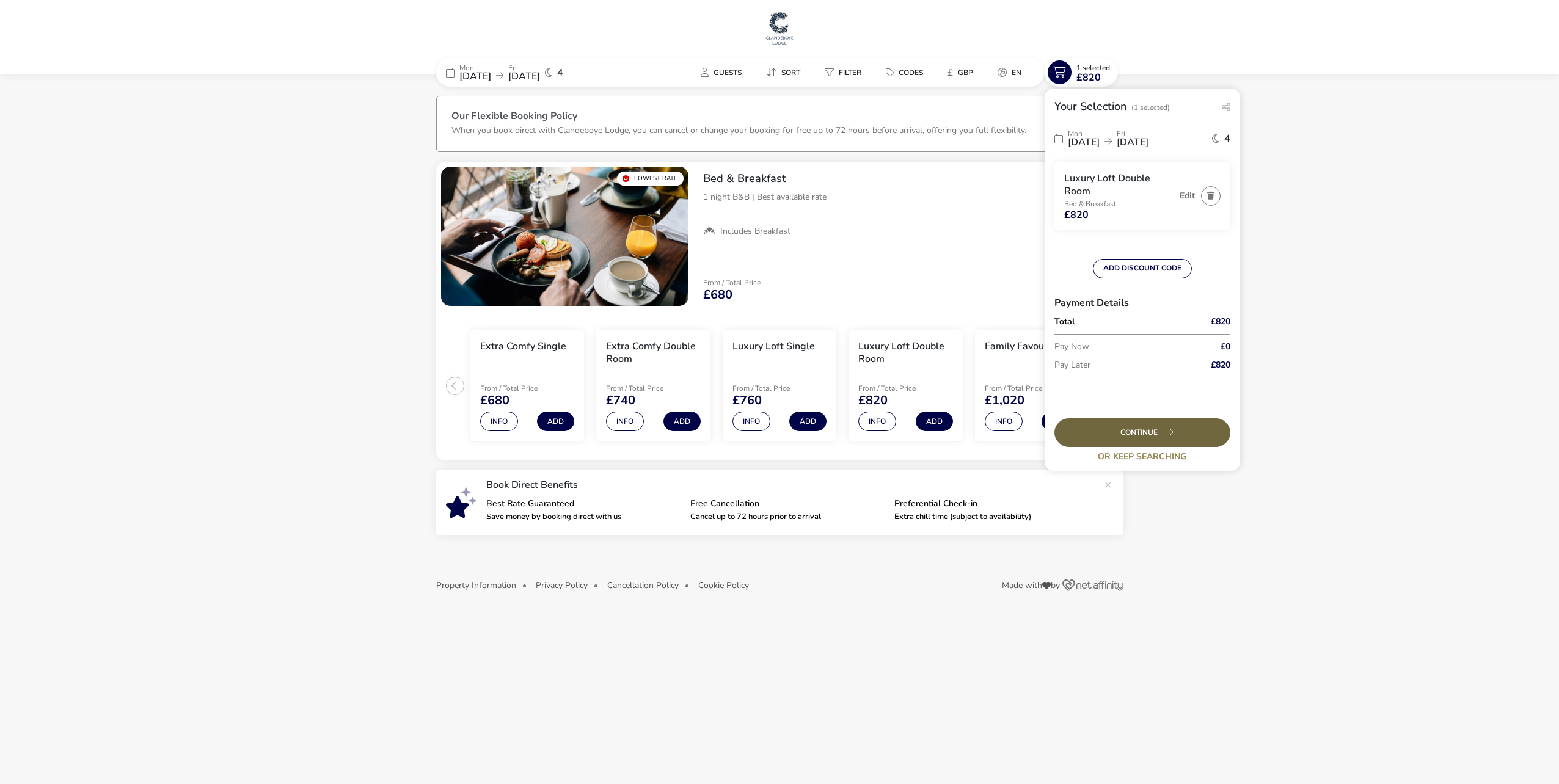
click at [1136, 431] on span "Continue" at bounding box center [1142, 432] width 44 height 8
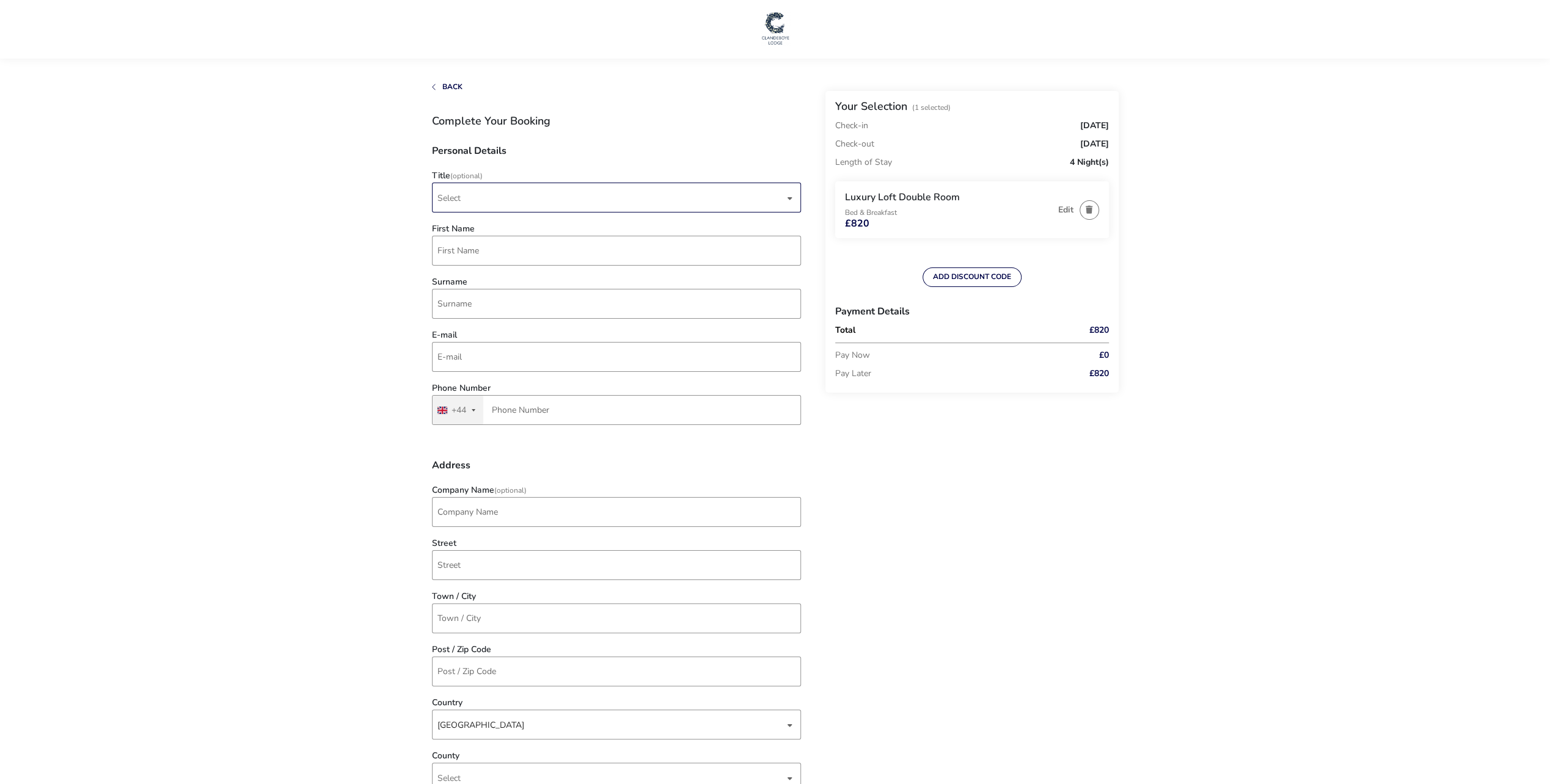
click at [789, 199] on div "dropdown trigger" at bounding box center [790, 197] width 6 height 24
click at [451, 229] on li "Mr" at bounding box center [617, 228] width 369 height 30
click at [789, 199] on div "dropdown trigger" at bounding box center [790, 197] width 6 height 24
click at [479, 295] on li "Mrs" at bounding box center [617, 288] width 369 height 30
click at [450, 254] on input "First Name" at bounding box center [616, 251] width 369 height 30
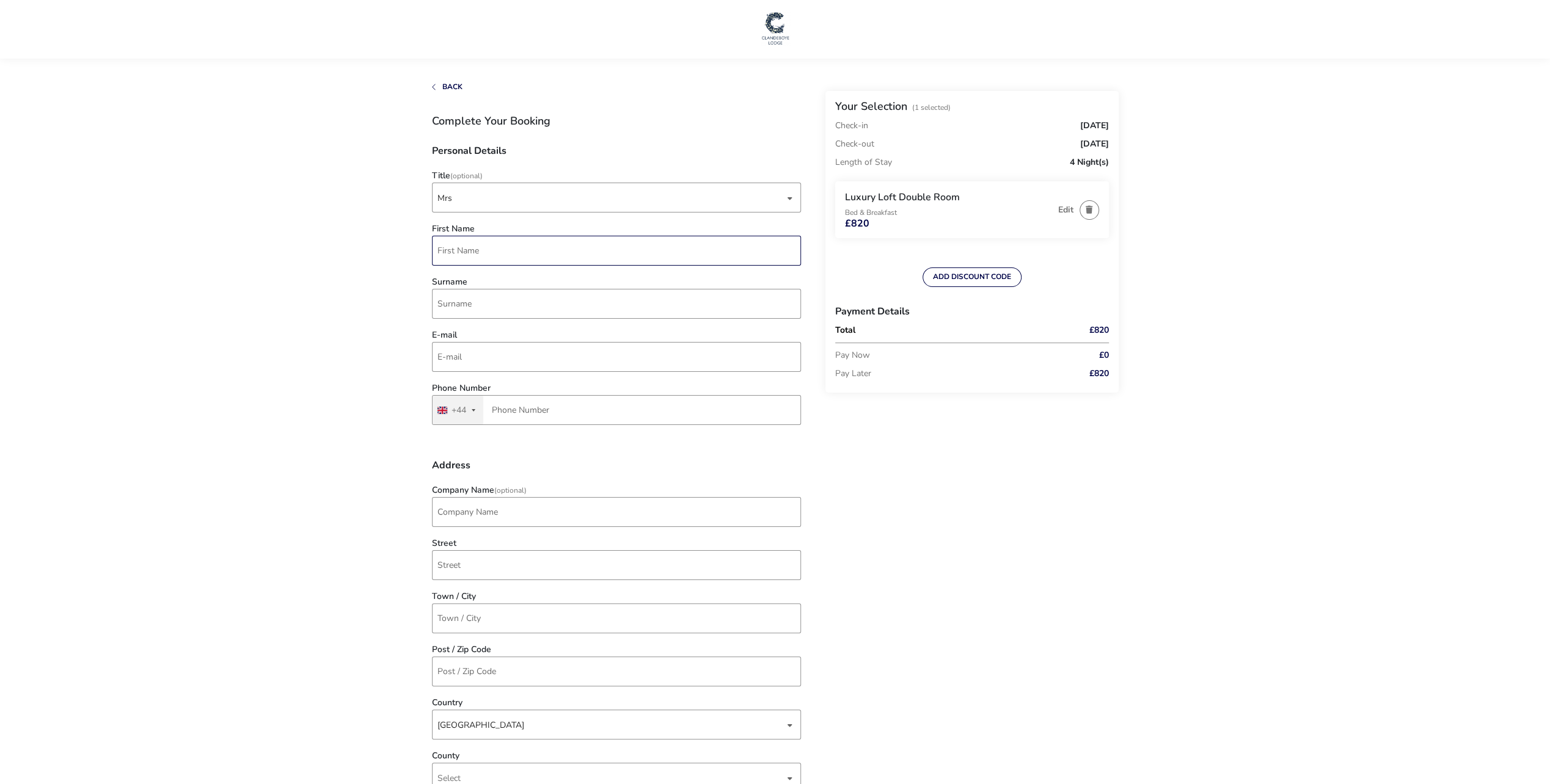
click at [479, 250] on input "First Name" at bounding box center [616, 251] width 369 height 30
type input "[PERSON_NAME]"
click at [439, 306] on input "Surname" at bounding box center [616, 304] width 369 height 30
drag, startPoint x: 442, startPoint y: 301, endPoint x: 442, endPoint y: 325, distance: 24.0
click at [442, 301] on input "[PERSON_NAME]" at bounding box center [616, 304] width 369 height 30
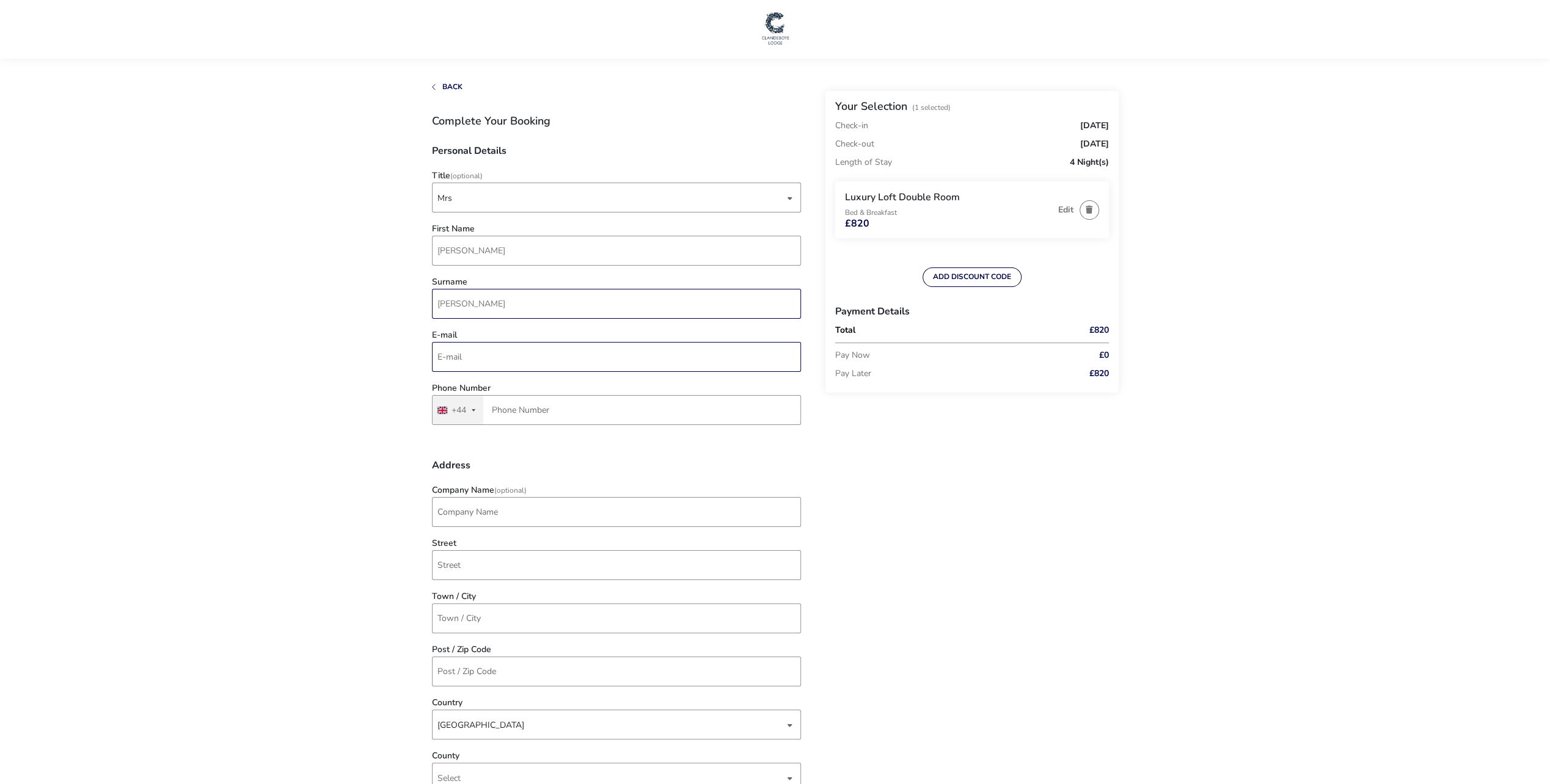
type input "[PERSON_NAME]"
click at [438, 356] on input "E-mail" at bounding box center [616, 357] width 369 height 30
type input "[EMAIL_ADDRESS][DOMAIN_NAME]"
click at [495, 409] on input "Phone Number" at bounding box center [616, 410] width 369 height 30
type input "7833 716055"
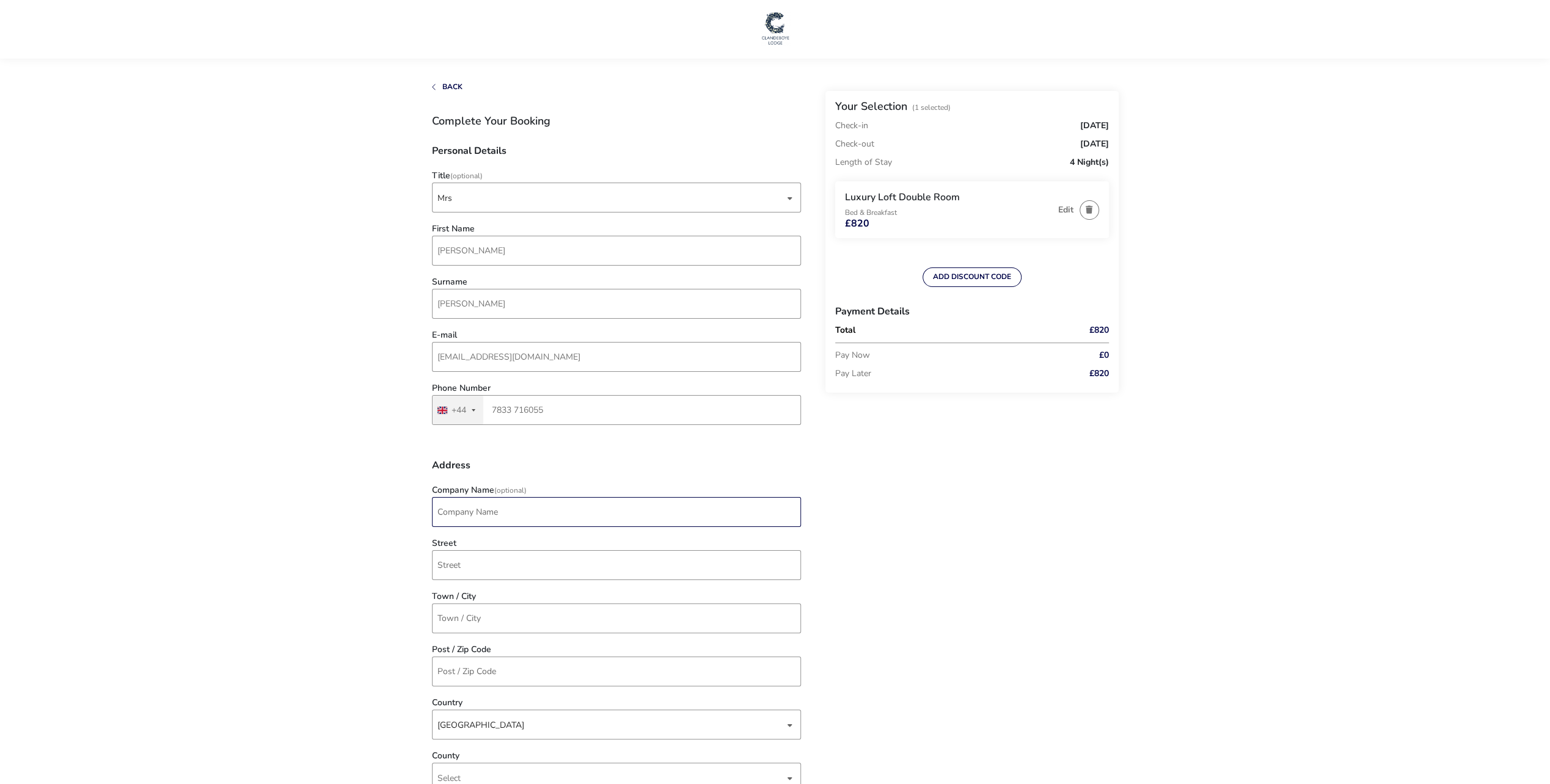
click at [447, 513] on input "Company Name (Optional)" at bounding box center [616, 512] width 369 height 30
click at [440, 565] on input "Street" at bounding box center [616, 565] width 369 height 30
type input "[STREET_ADDRESS]"
click at [438, 619] on input "Town / City" at bounding box center [616, 619] width 369 height 30
click at [446, 618] on input "Gilinghaml" at bounding box center [616, 619] width 369 height 30
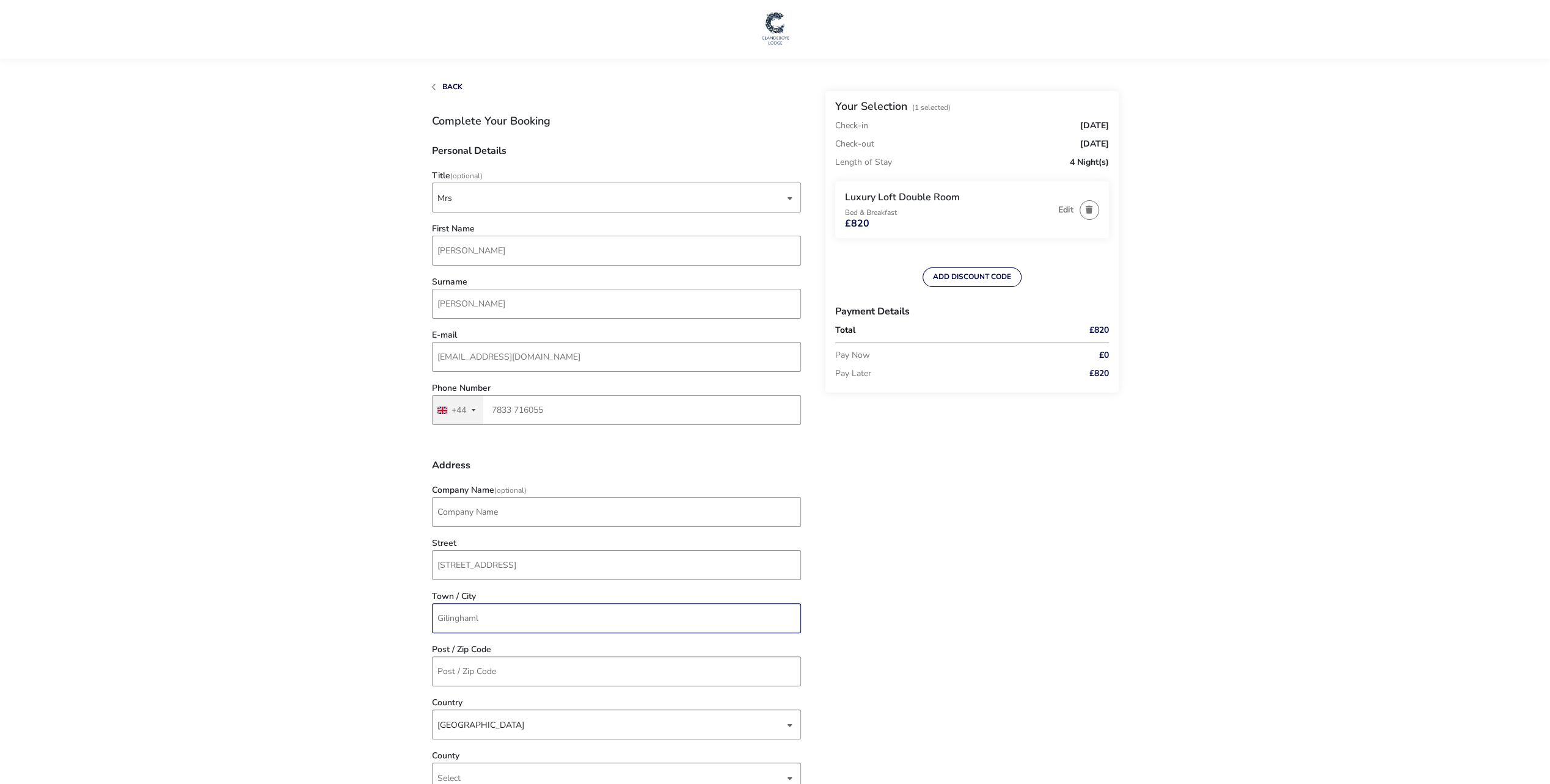
click at [446, 618] on input "Gilinghaml" at bounding box center [616, 619] width 369 height 30
click at [475, 619] on input "Gilinghaml" at bounding box center [616, 619] width 369 height 30
click at [446, 619] on input "Gilingham" at bounding box center [616, 619] width 369 height 30
type input "Gillingham"
click at [440, 672] on input "Post / Zip Code" at bounding box center [616, 671] width 369 height 30
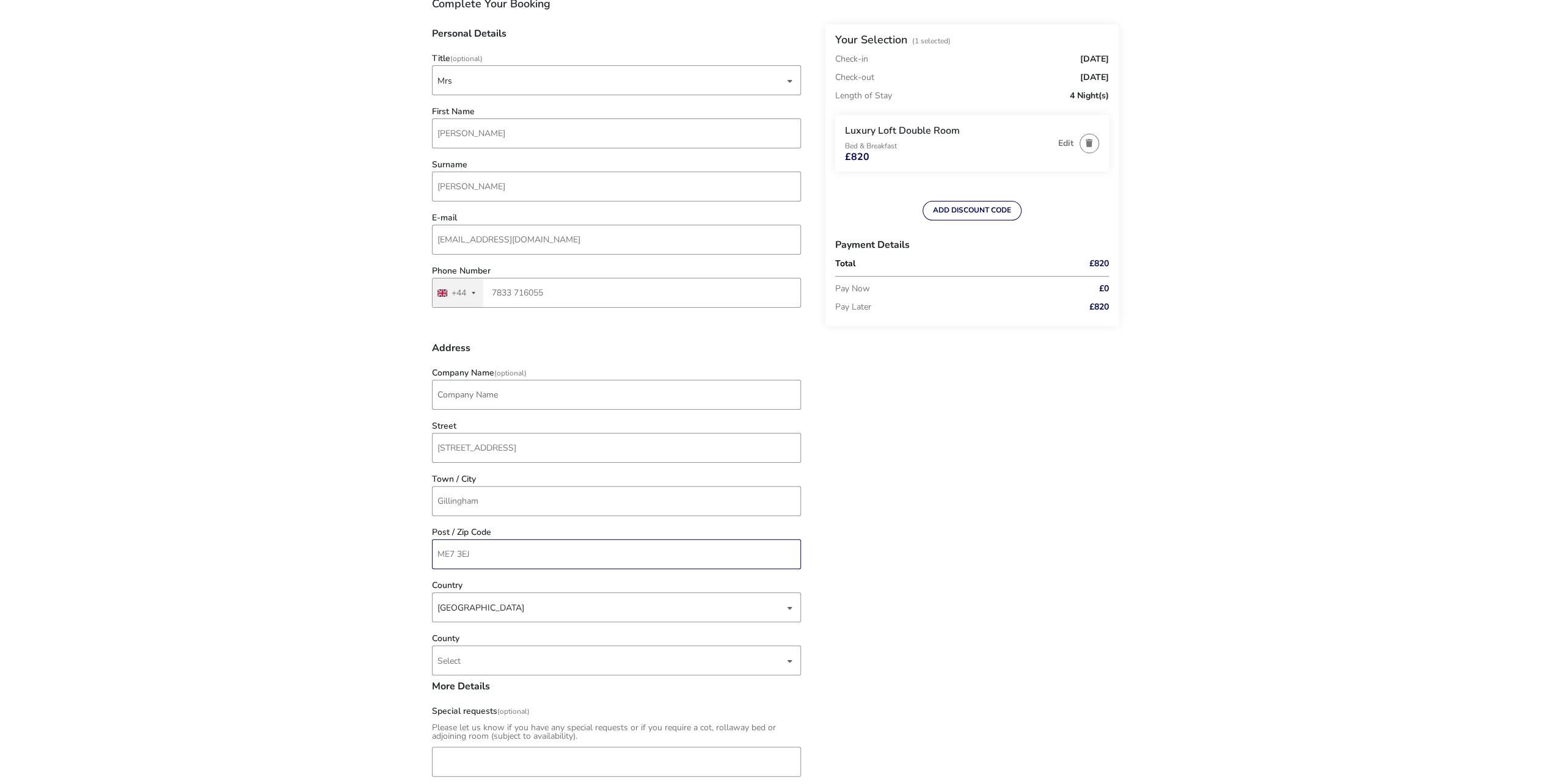
scroll to position [122, 0]
type input "ME7 3EJ"
click at [794, 658] on div "Select" at bounding box center [616, 655] width 369 height 30
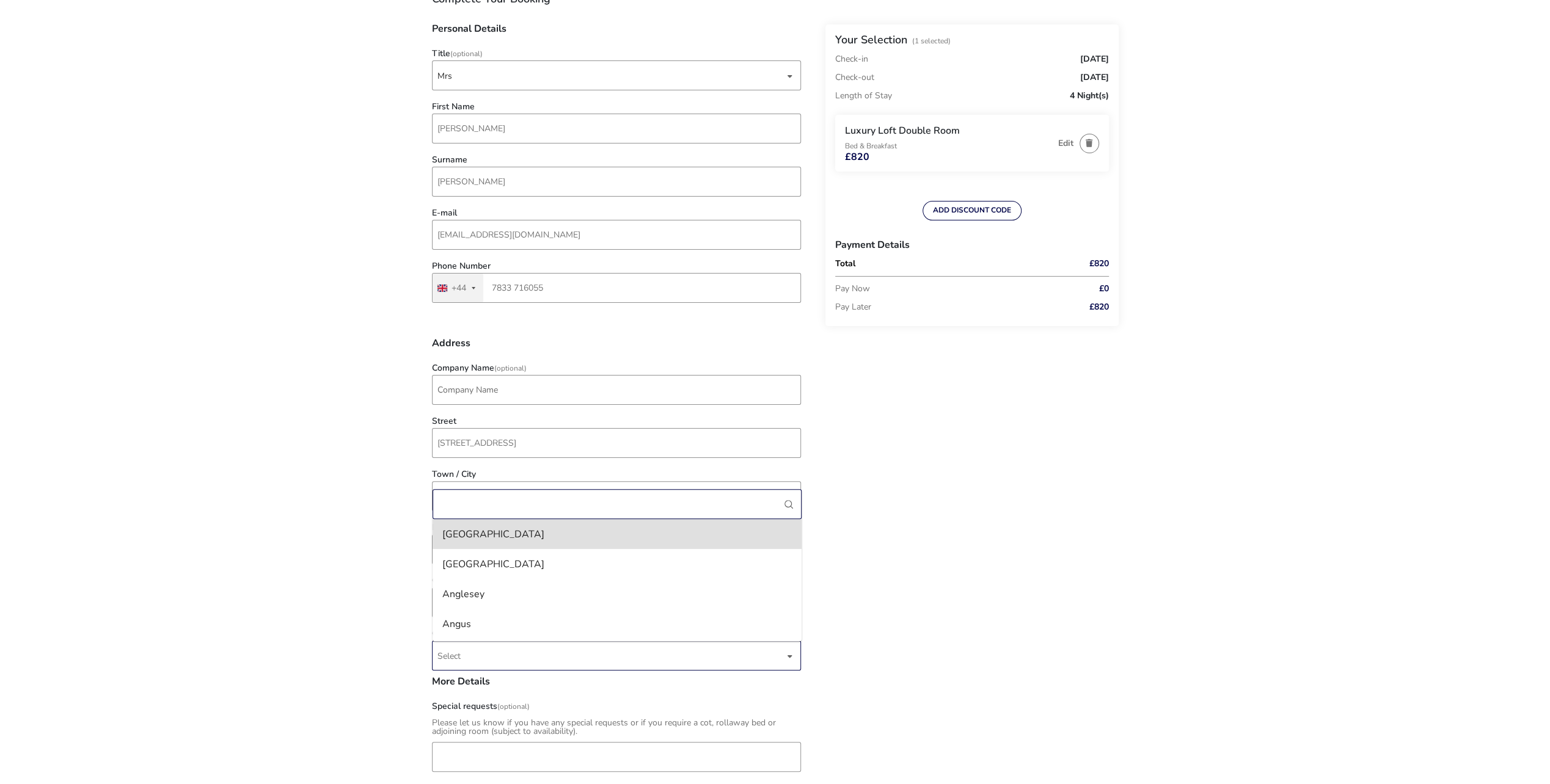
click at [473, 503] on input "County" at bounding box center [617, 504] width 369 height 30
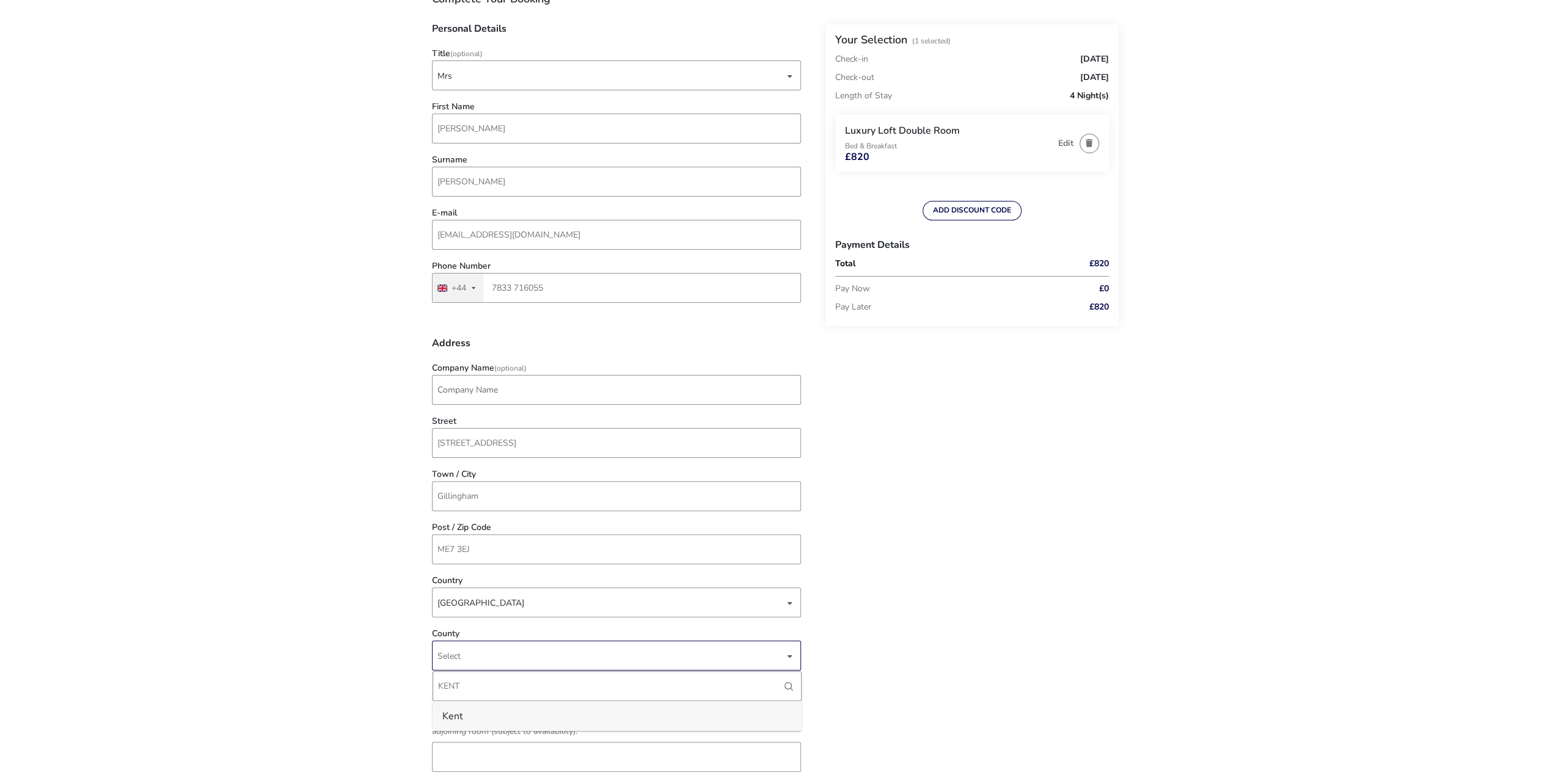
type input "KENT"
click at [461, 714] on li "Kent" at bounding box center [617, 716] width 369 height 30
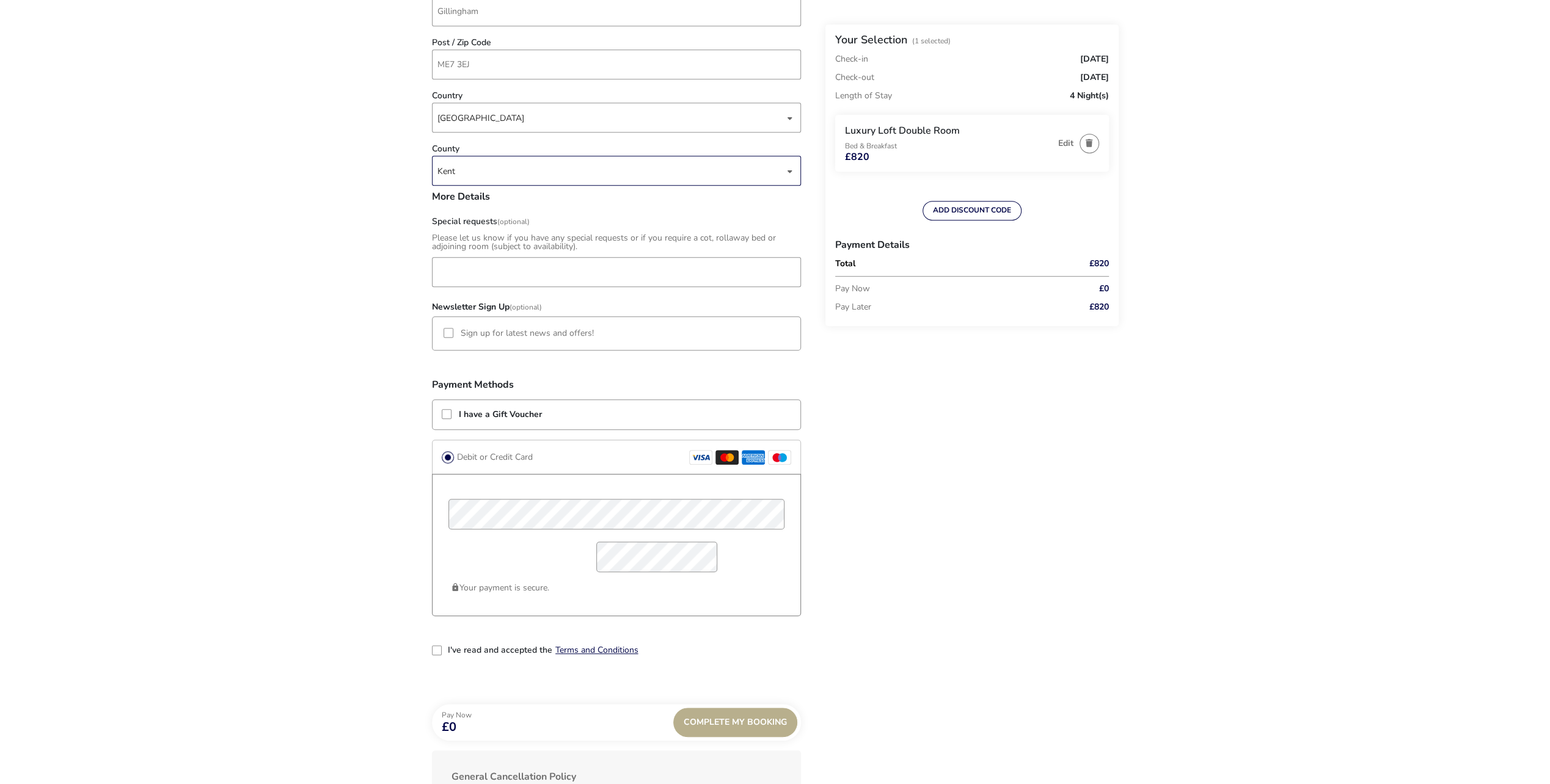
scroll to position [611, 0]
drag, startPoint x: 437, startPoint y: 648, endPoint x: 456, endPoint y: 656, distance: 20.6
click at [438, 648] on div "2-term_condi" at bounding box center [436, 647] width 9 height 9
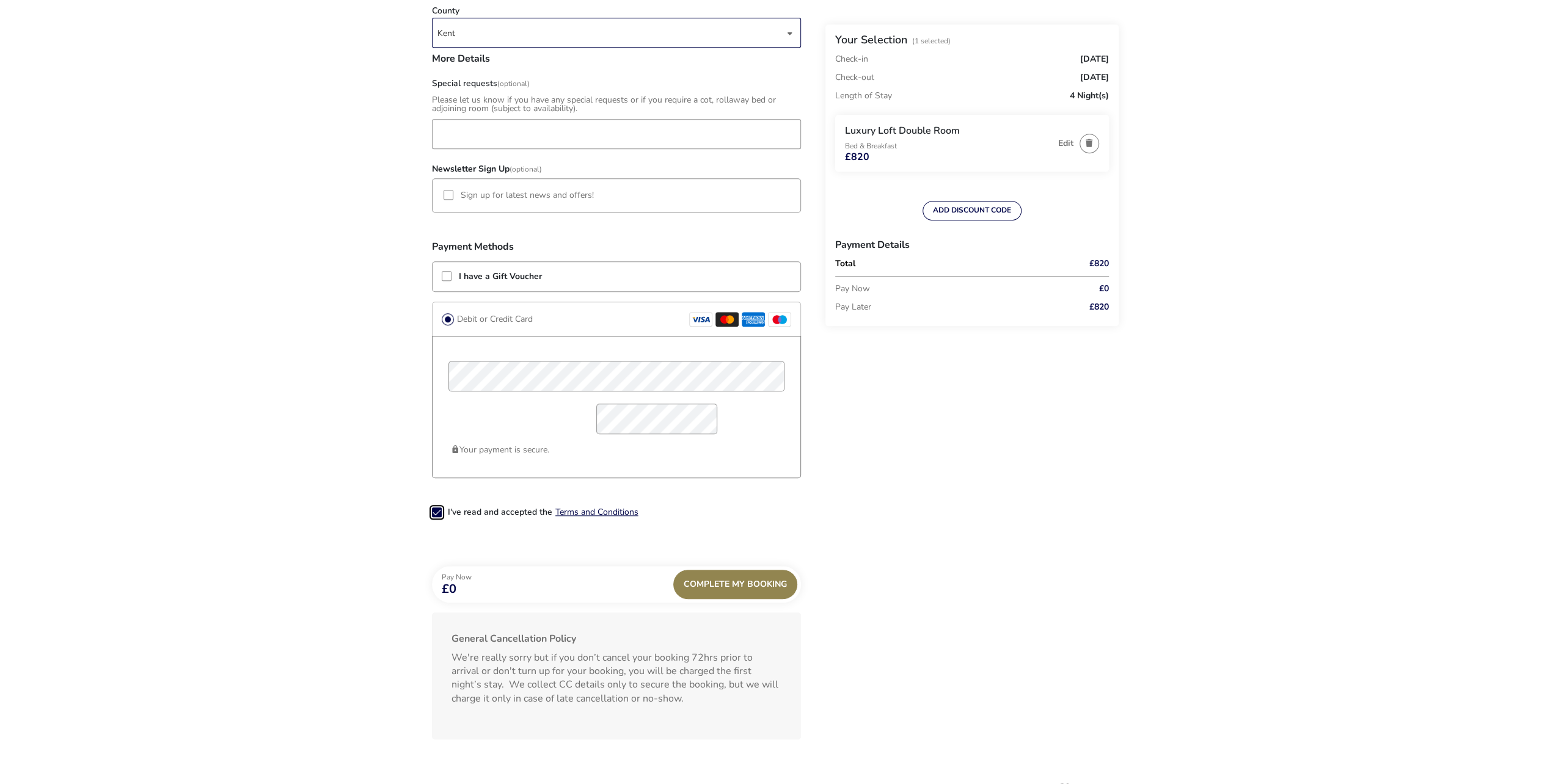
scroll to position [719, 0]
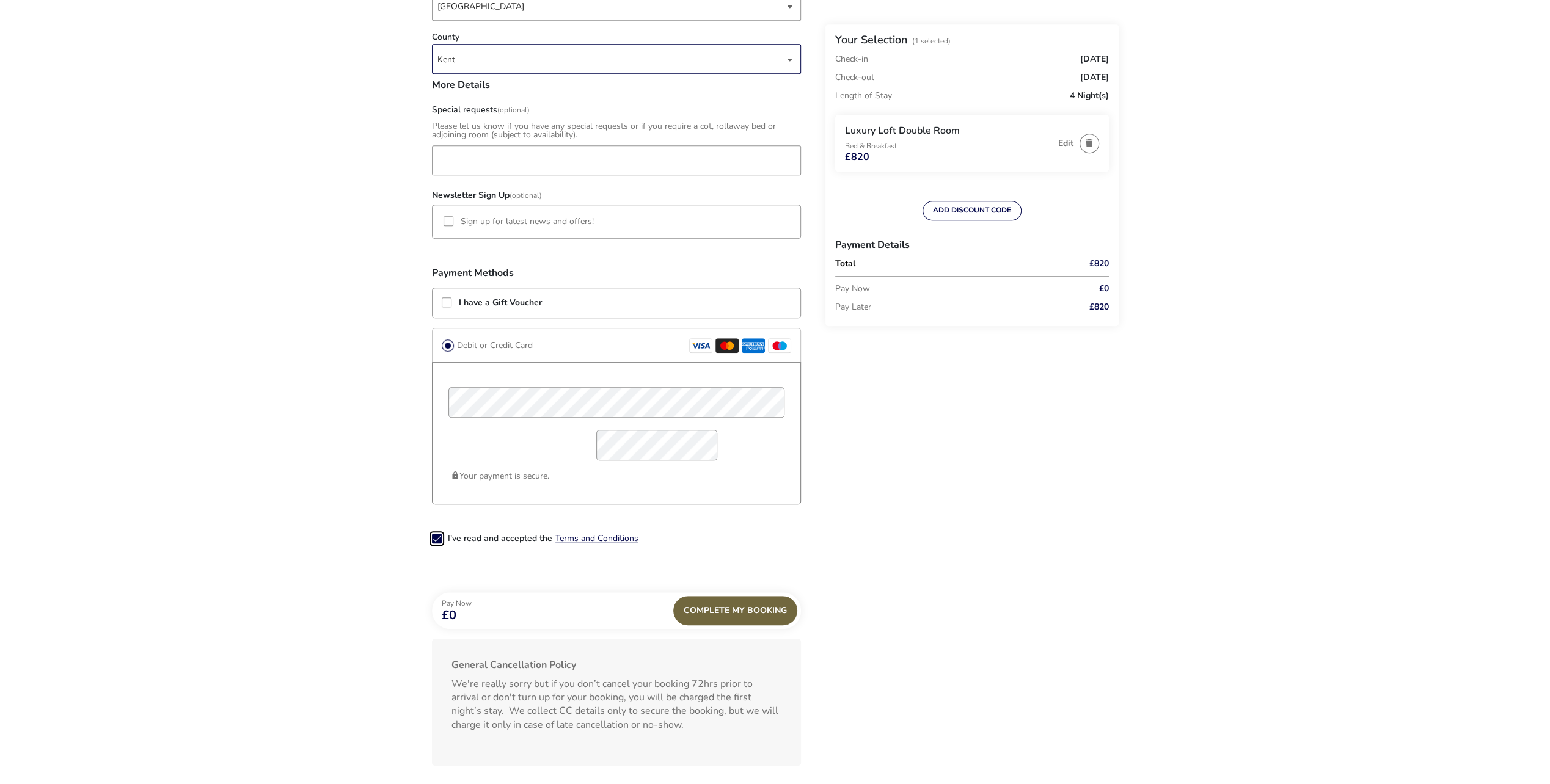
click at [720, 608] on div "Complete My Booking" at bounding box center [735, 610] width 124 height 29
click at [718, 608] on div "Pay Now £0" at bounding box center [616, 610] width 369 height 37
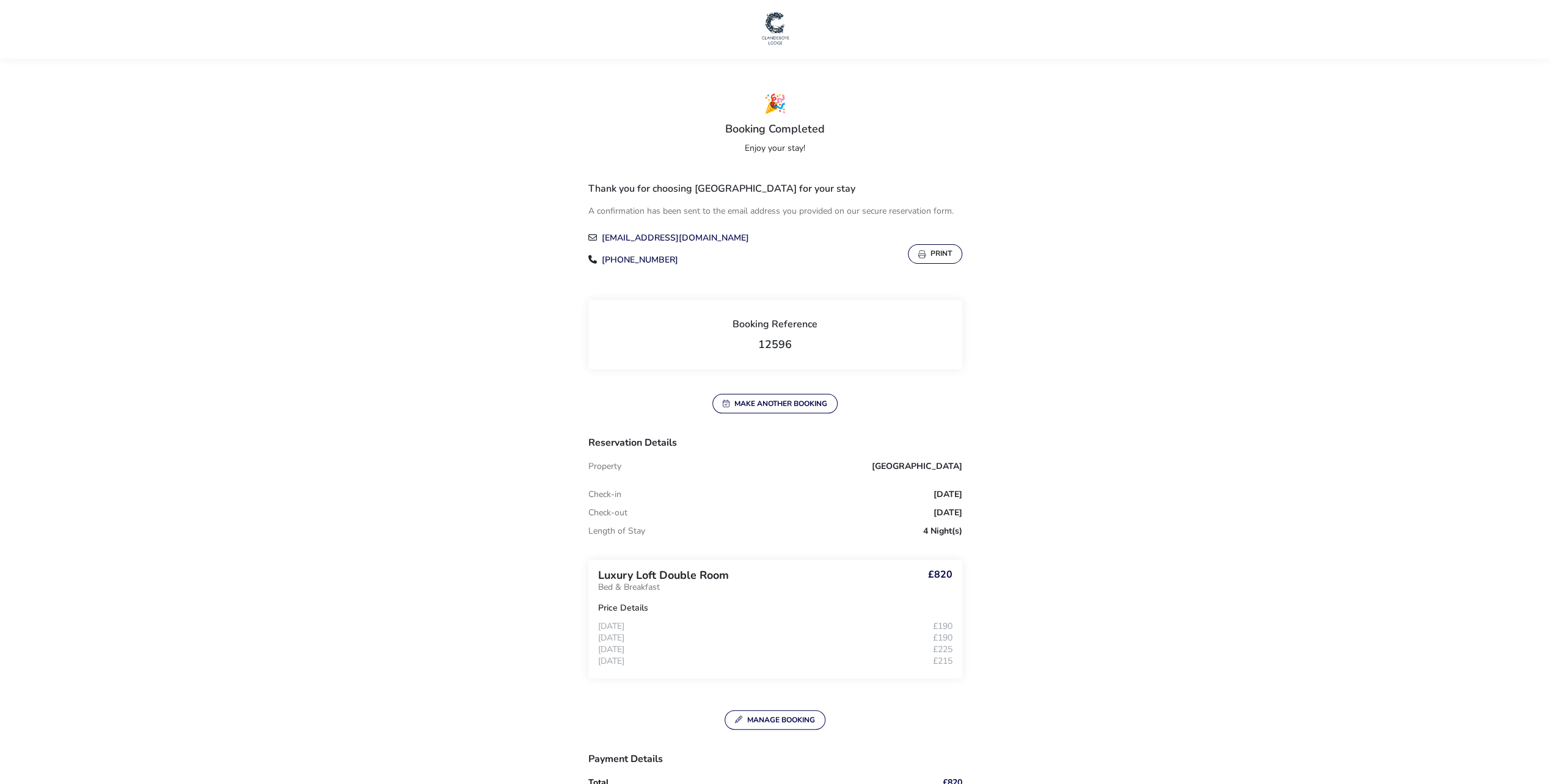
click at [937, 250] on button "Print" at bounding box center [935, 254] width 55 height 20
